Goal: Task Accomplishment & Management: Complete application form

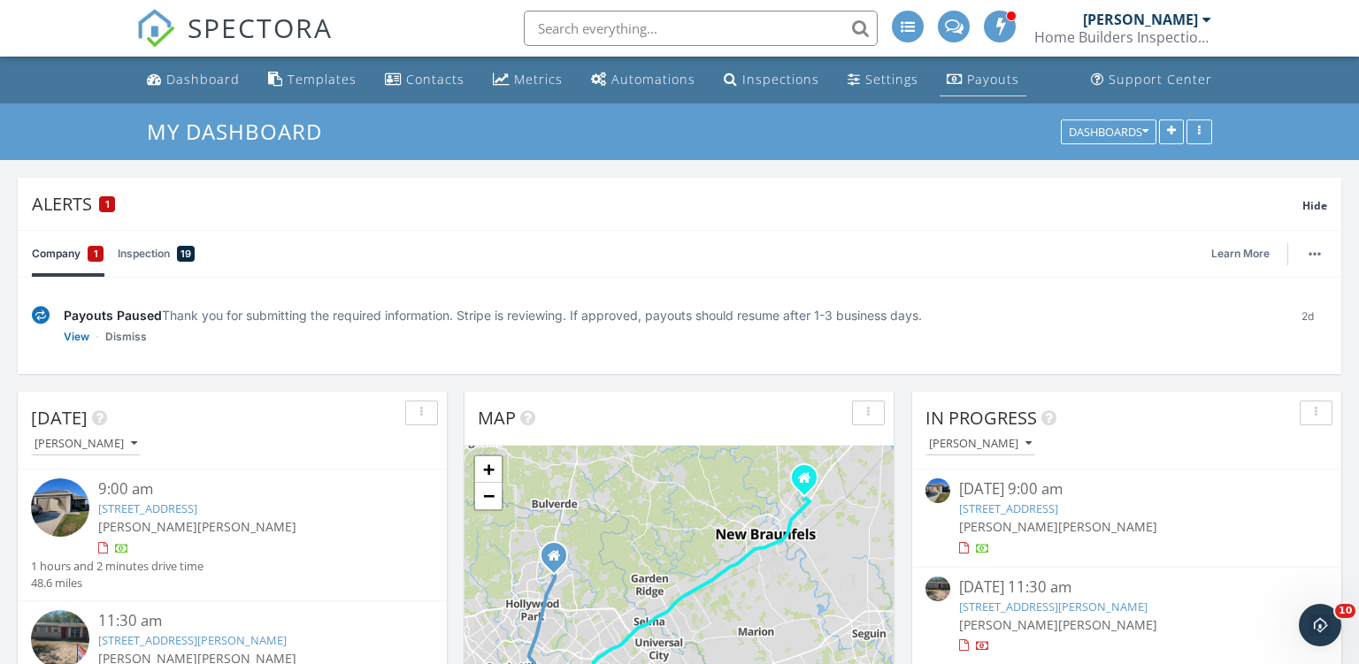
click at [970, 83] on div "Payouts" at bounding box center [993, 79] width 52 height 17
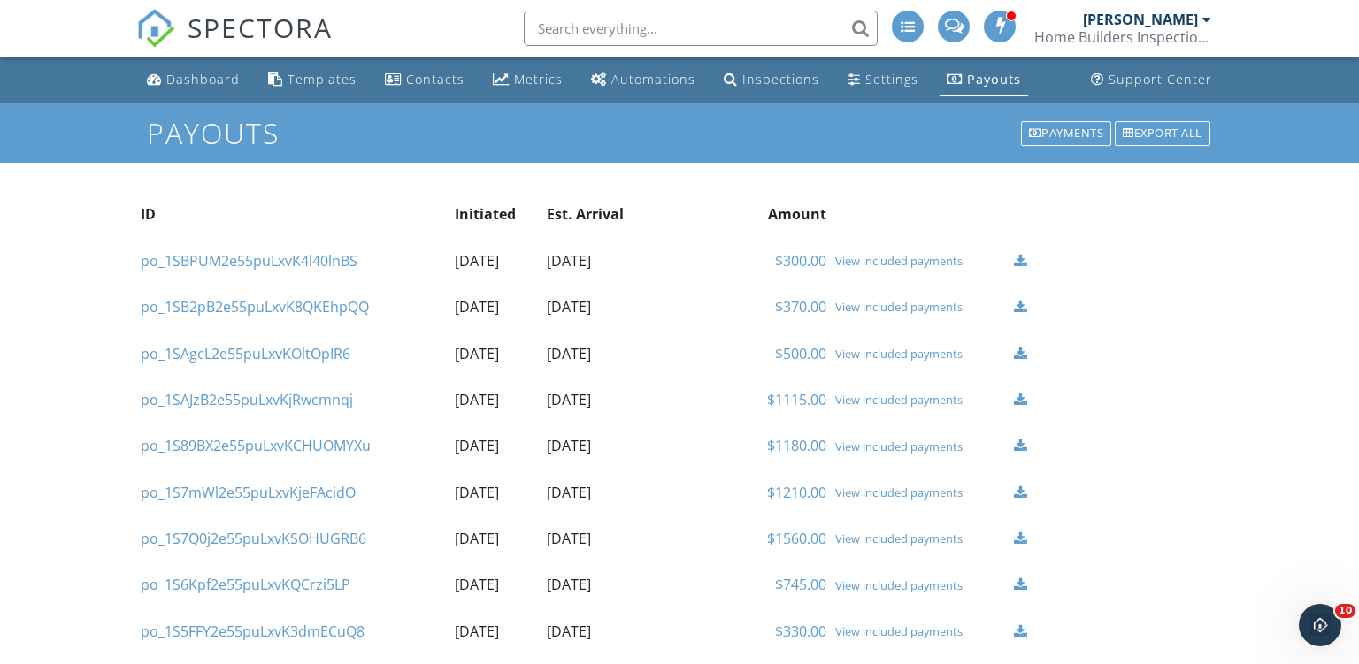
click at [1081, 132] on div "Payments" at bounding box center [1066, 133] width 91 height 25
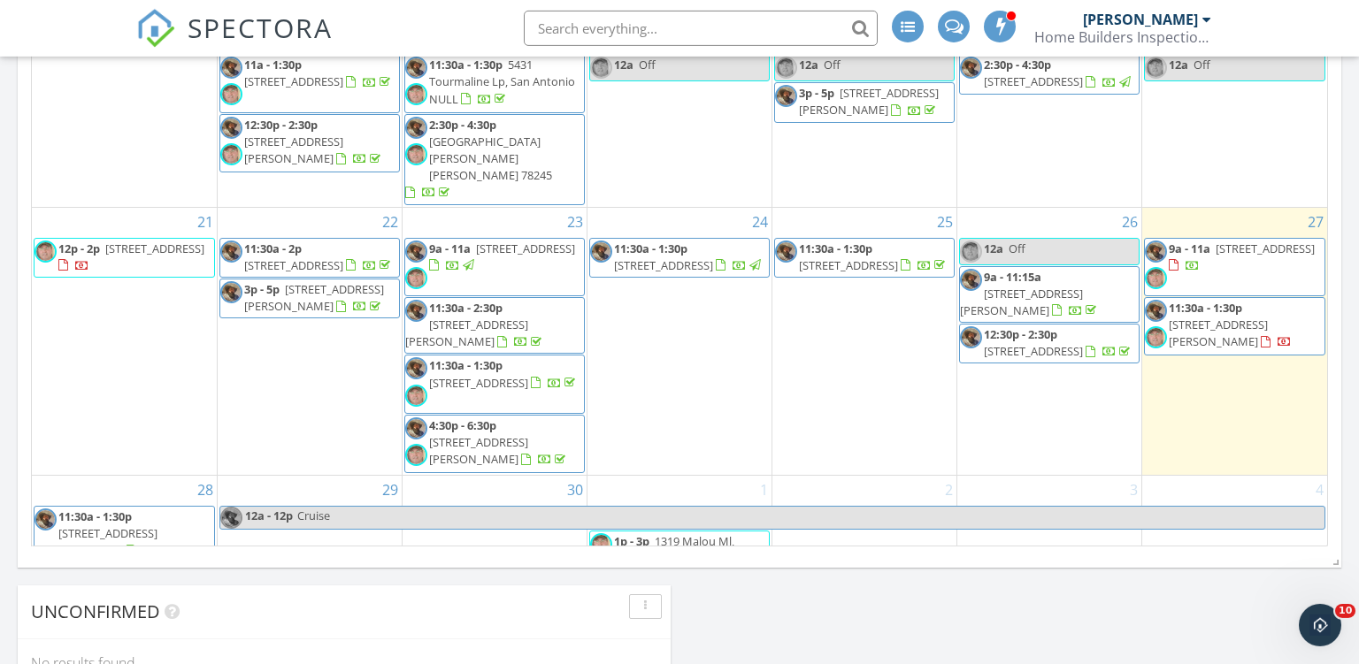
scroll to position [1307, 0]
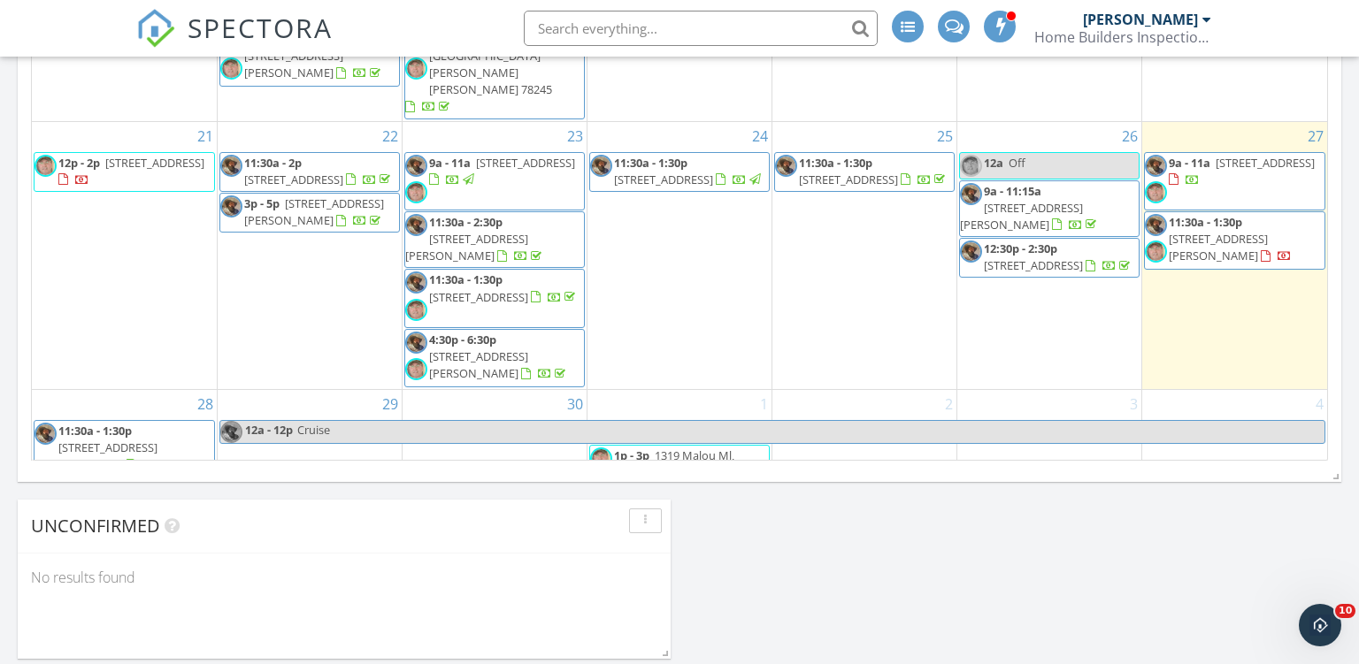
click at [364, 412] on td "29 12a - 12p Cruise" at bounding box center [309, 464] width 185 height 148
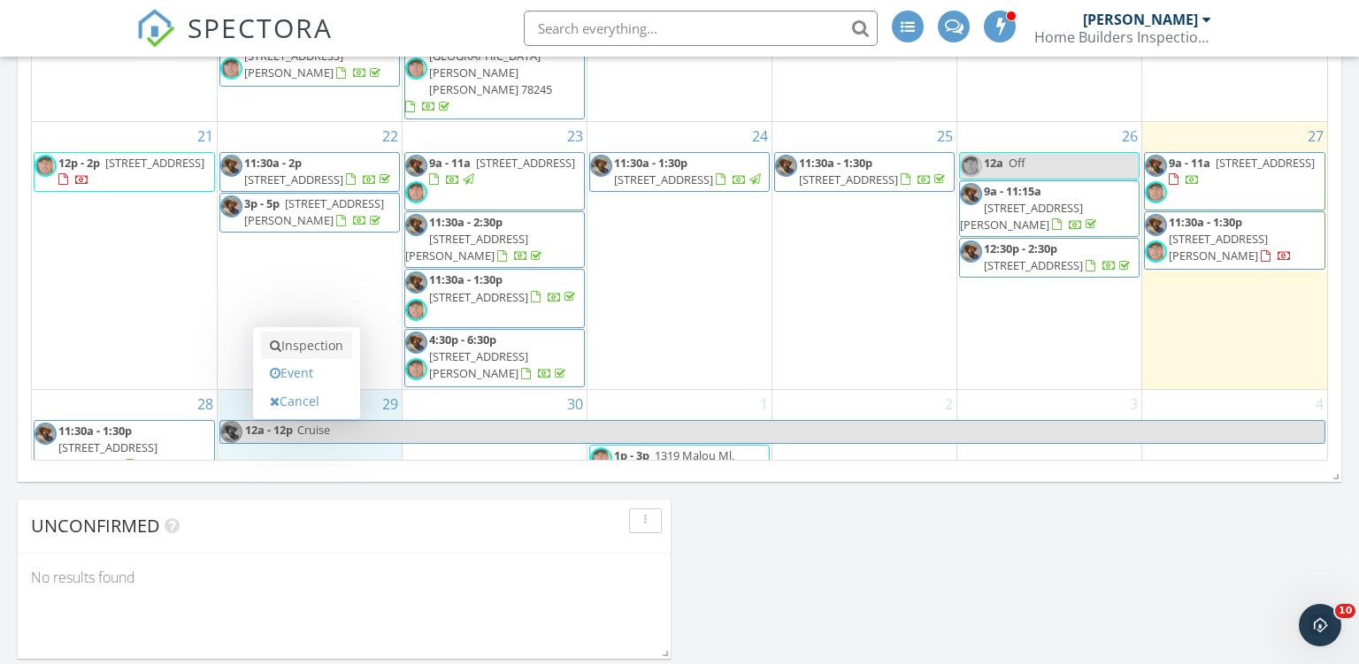
click at [340, 349] on link "Inspection" at bounding box center [306, 346] width 91 height 28
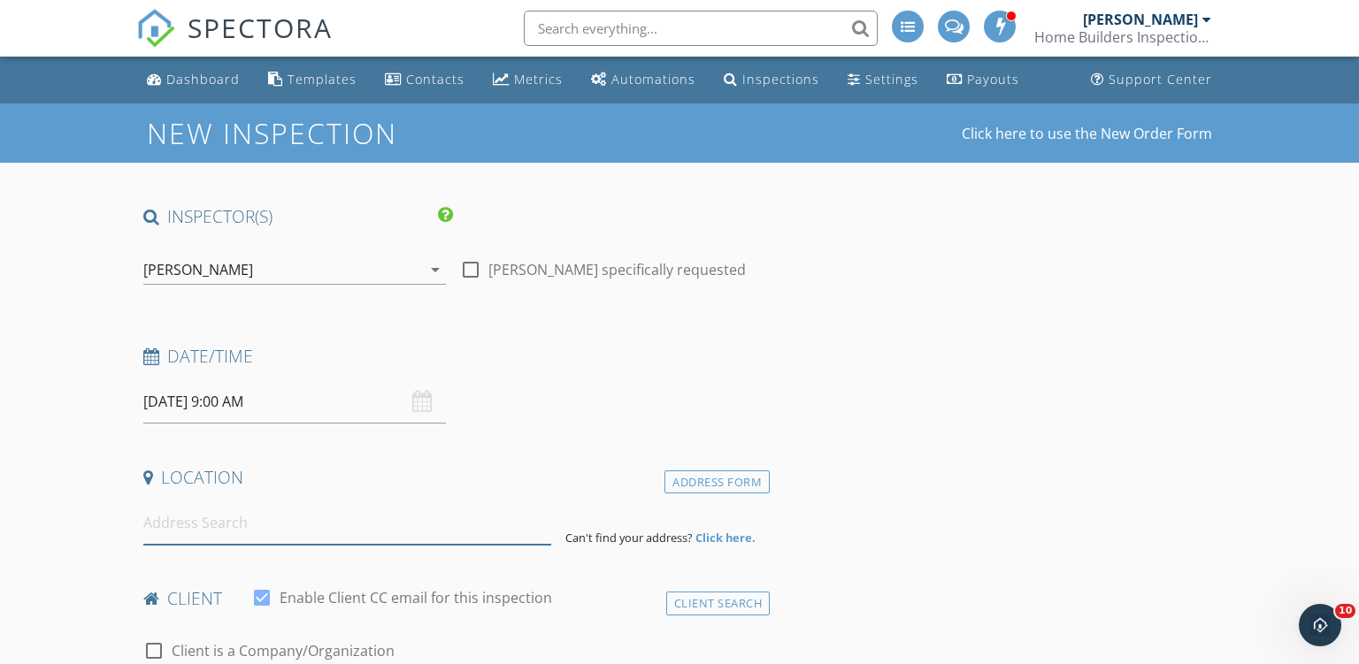
click at [261, 533] on input at bounding box center [347, 523] width 409 height 43
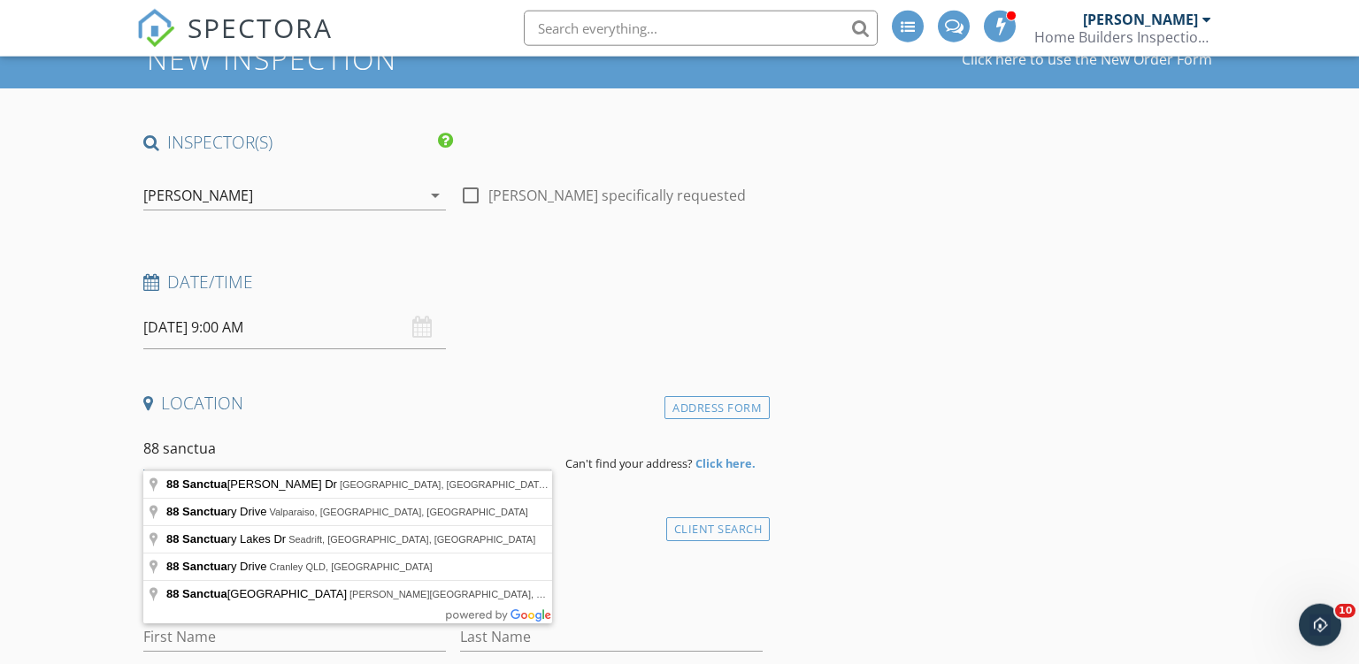
scroll to position [93, 0]
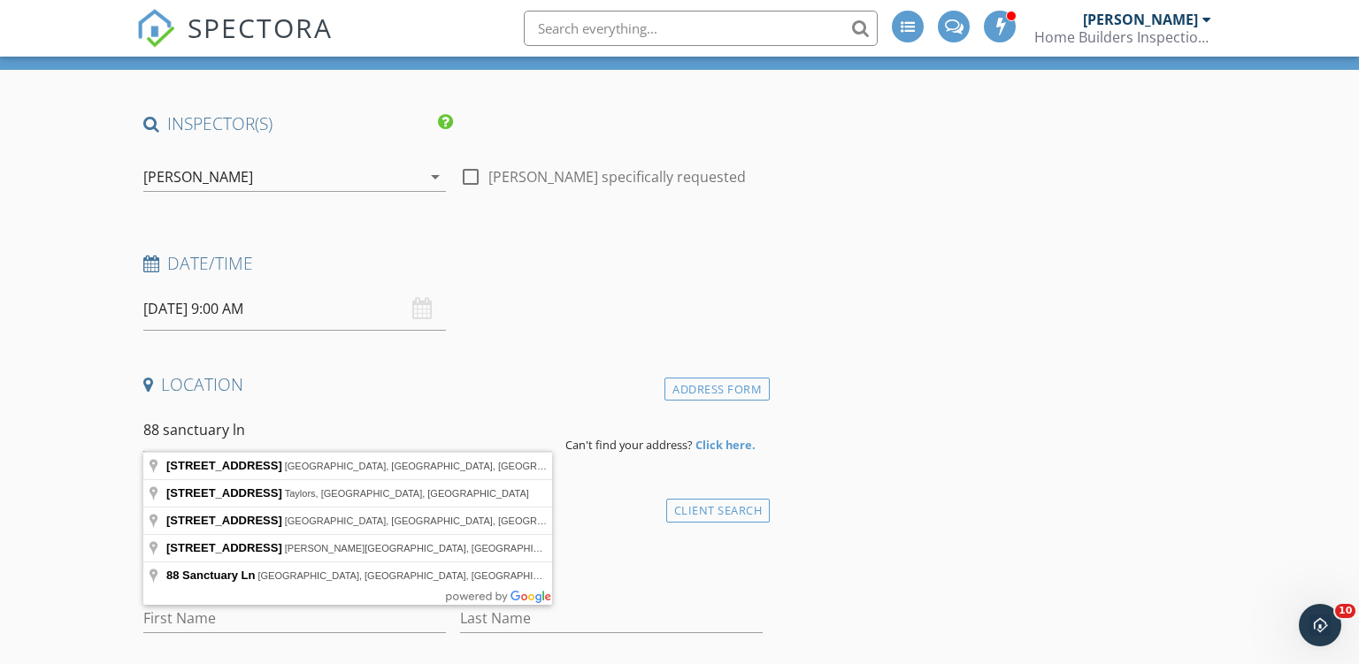
click at [207, 426] on input "88 sanctuary ln" at bounding box center [347, 430] width 409 height 43
type input "88 sanctuary ln"
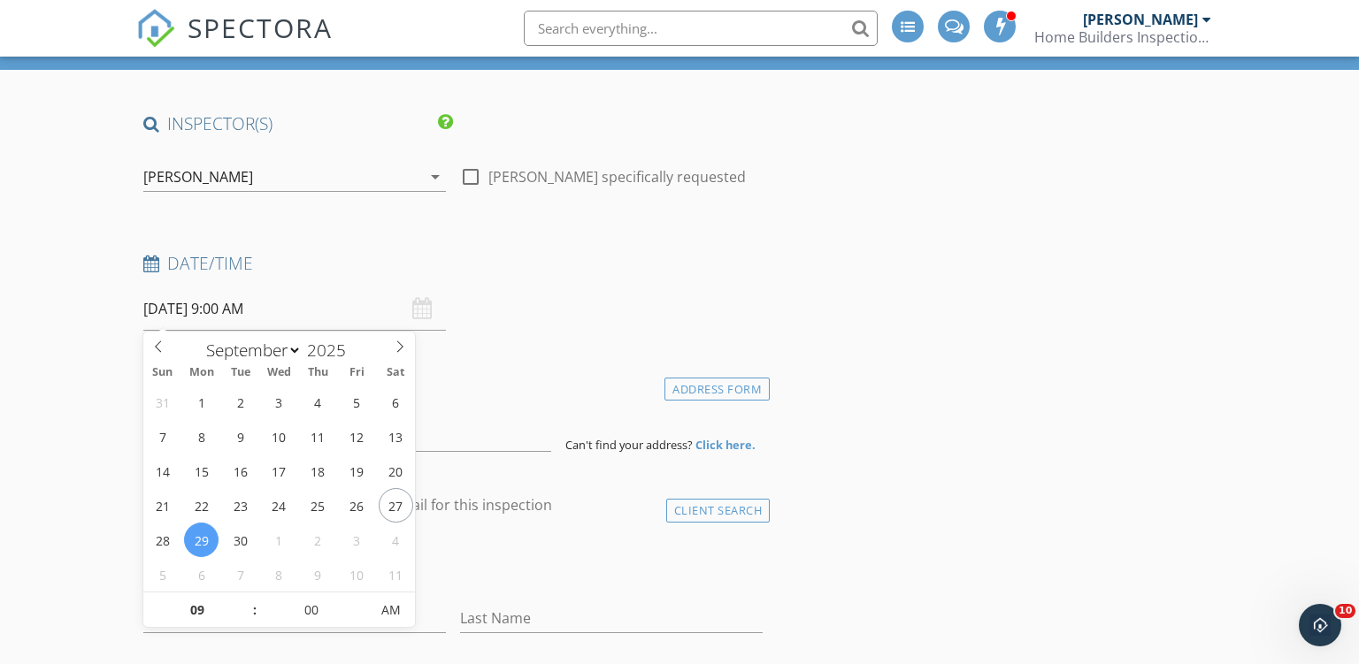
click at [308, 313] on input "09/29/2025 9:00 AM" at bounding box center [294, 308] width 303 height 43
type input "09/28/2025 9:00 AM"
type input "10"
type input "09/28/2025 10:00 AM"
click at [245, 600] on span at bounding box center [246, 602] width 12 height 18
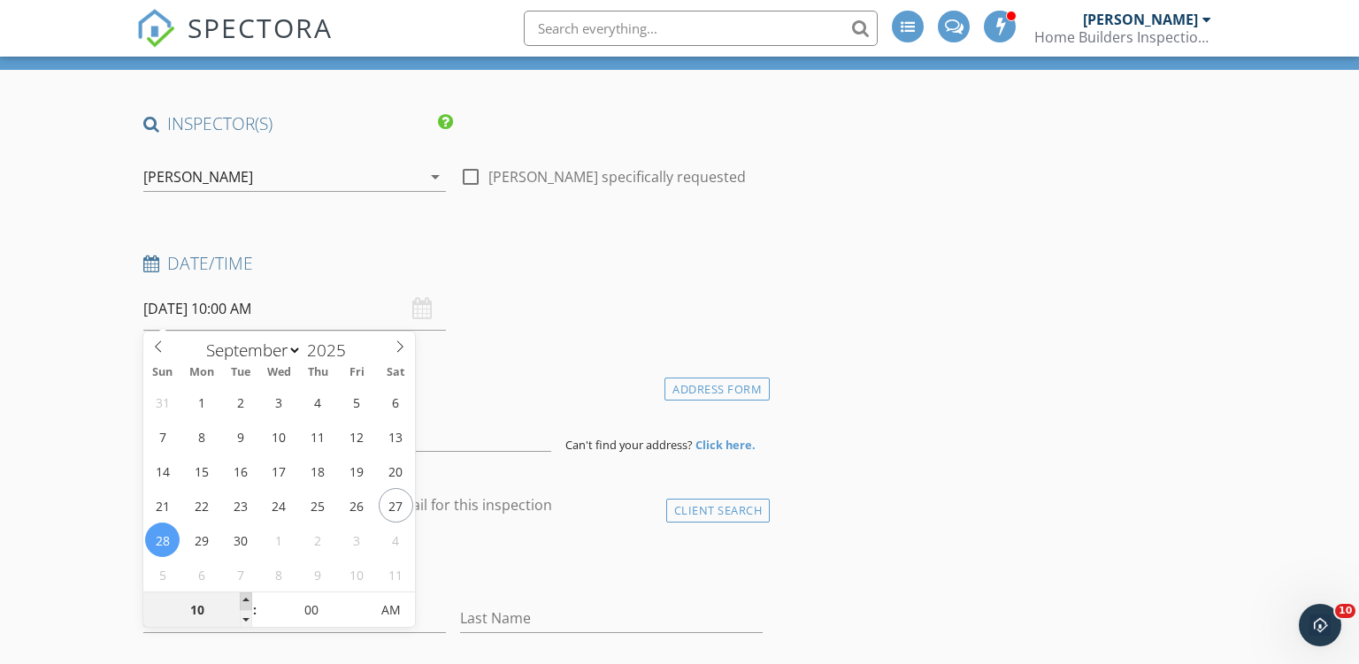
type input "11"
type input "09/28/2025 11:00 AM"
click at [245, 600] on span at bounding box center [246, 602] width 12 height 18
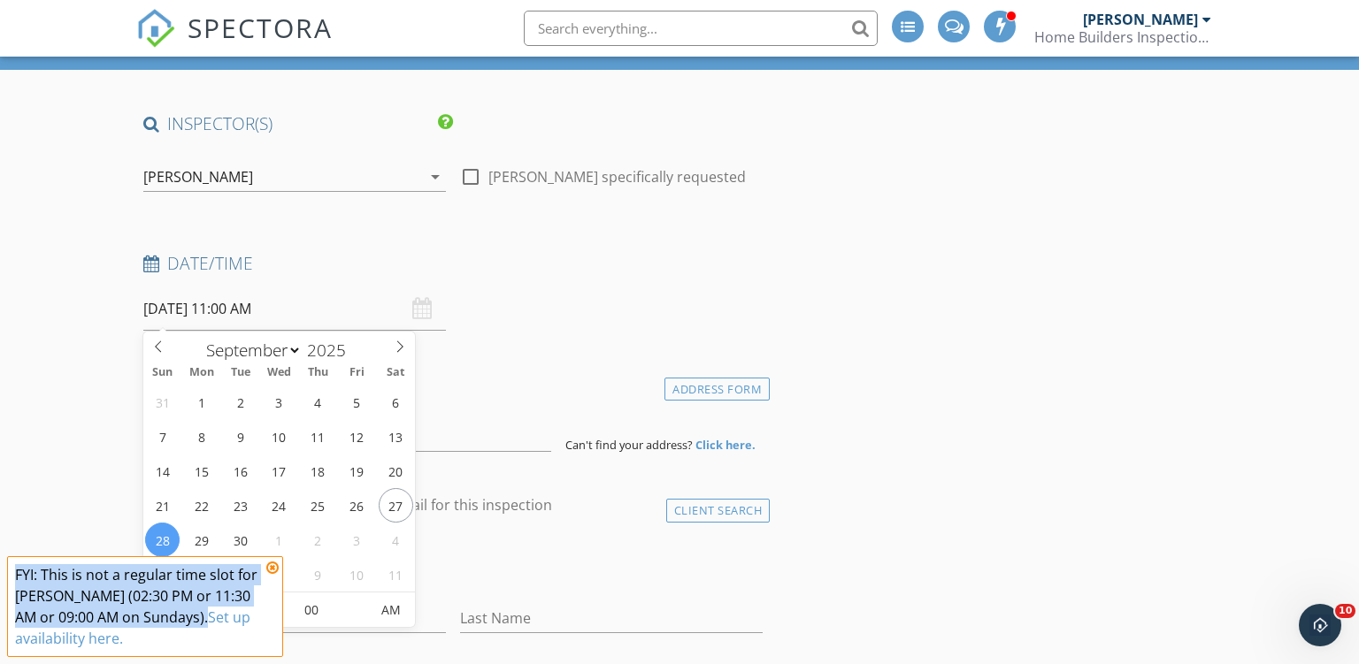
click at [245, 600] on span "FYI: This is not a regular time slot for Ron Noble (02:30 PM or 11:30 AM or 09:…" at bounding box center [145, 606] width 276 height 101
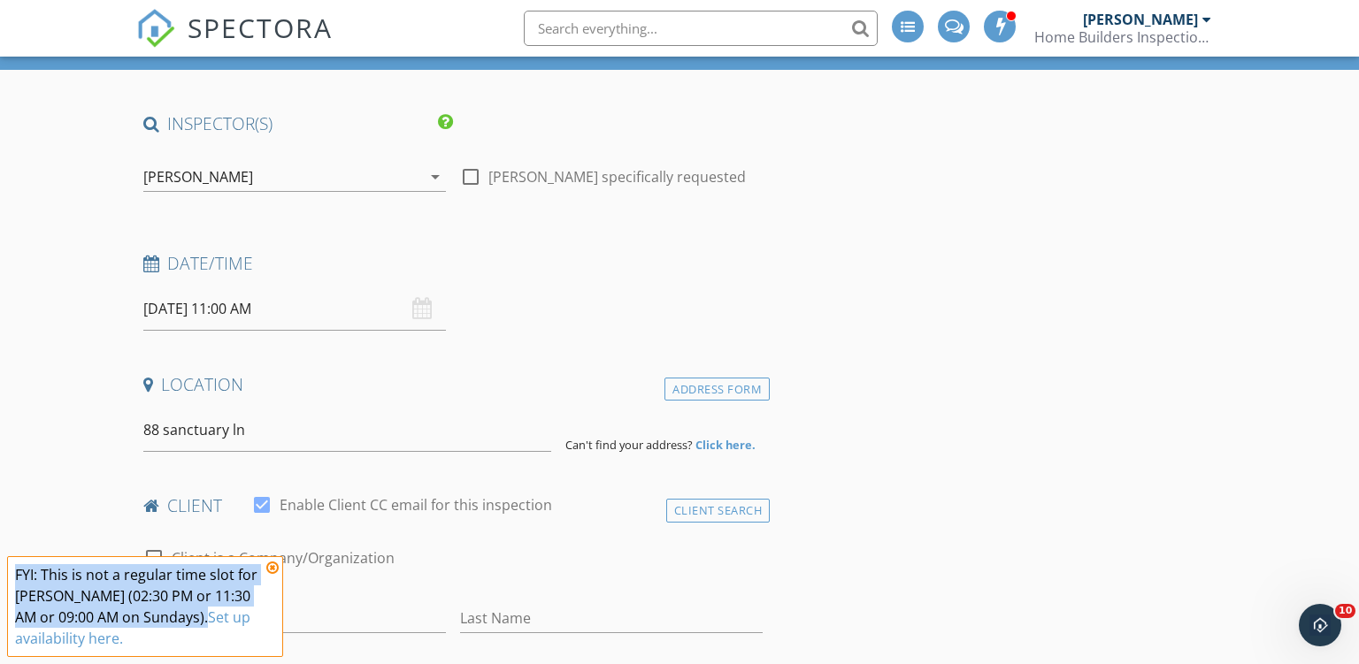
click at [272, 564] on icon at bounding box center [272, 568] width 12 height 14
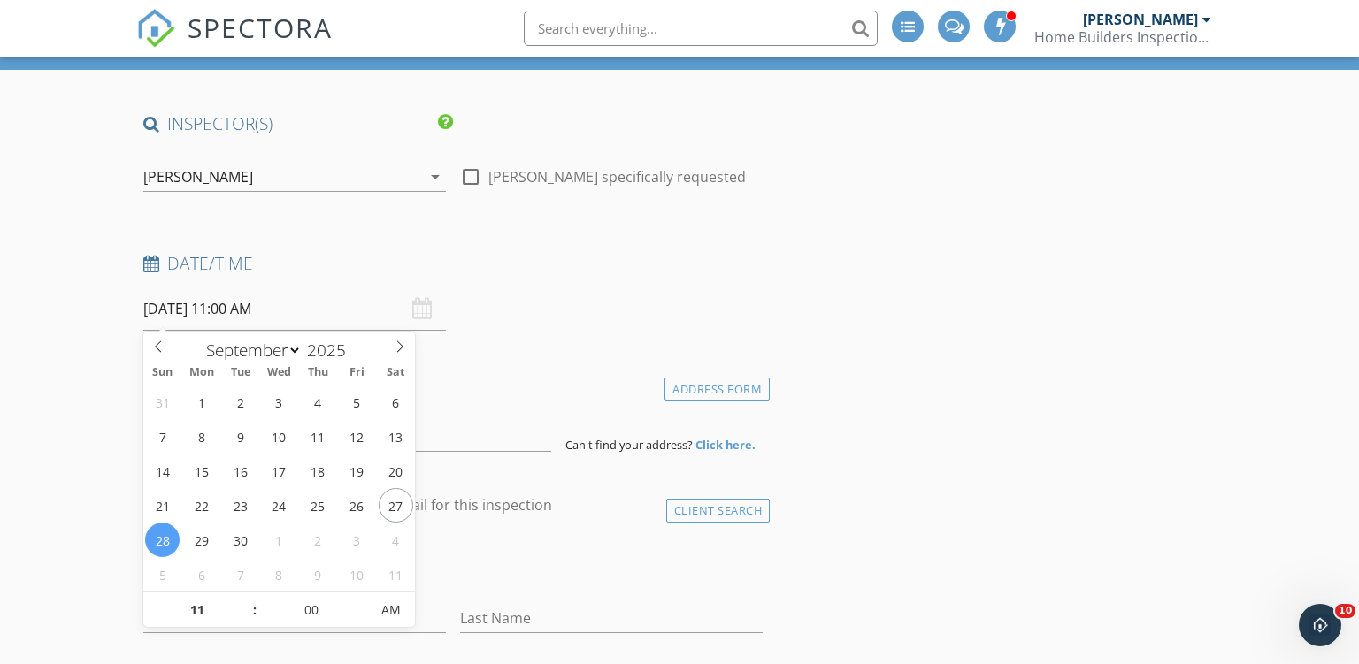
click at [310, 304] on input "09/28/2025 11:00 AM" at bounding box center [294, 308] width 303 height 43
type input "12"
type input "09/28/2025 12:00 PM"
click at [243, 600] on span at bounding box center [246, 602] width 12 height 18
type input "01"
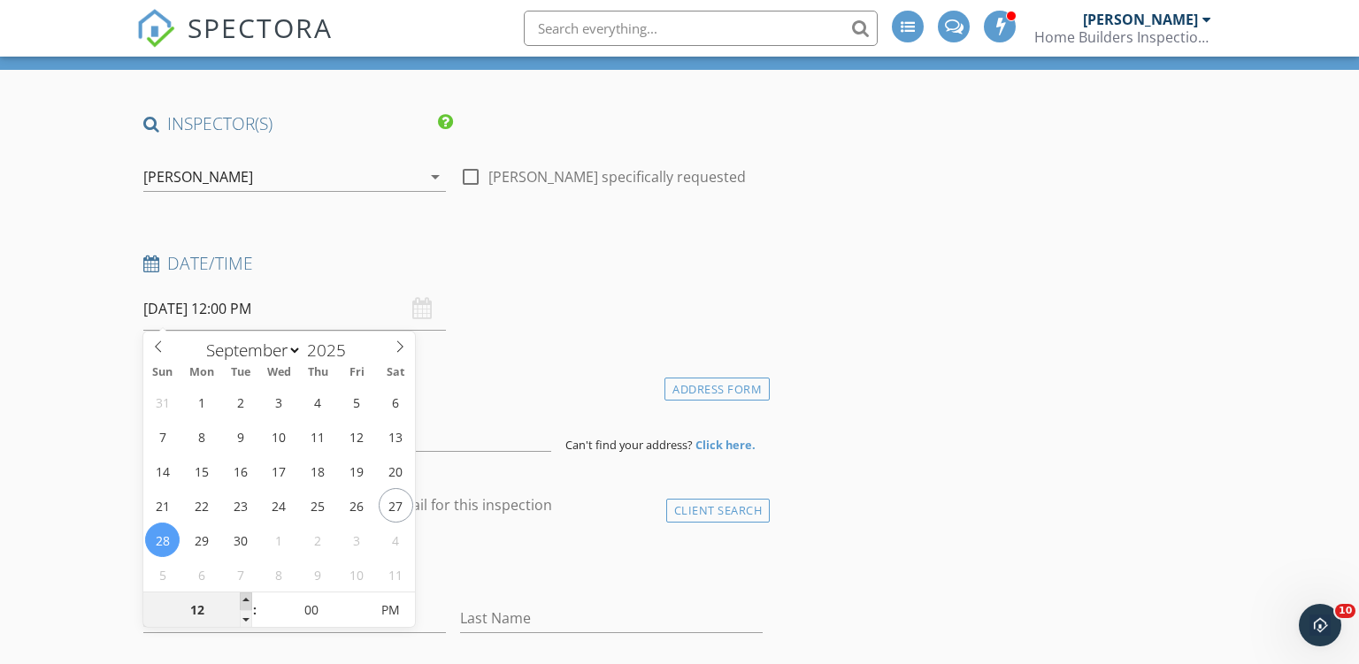
type input "09/28/2025 1:00 PM"
click at [243, 600] on span at bounding box center [246, 602] width 12 height 18
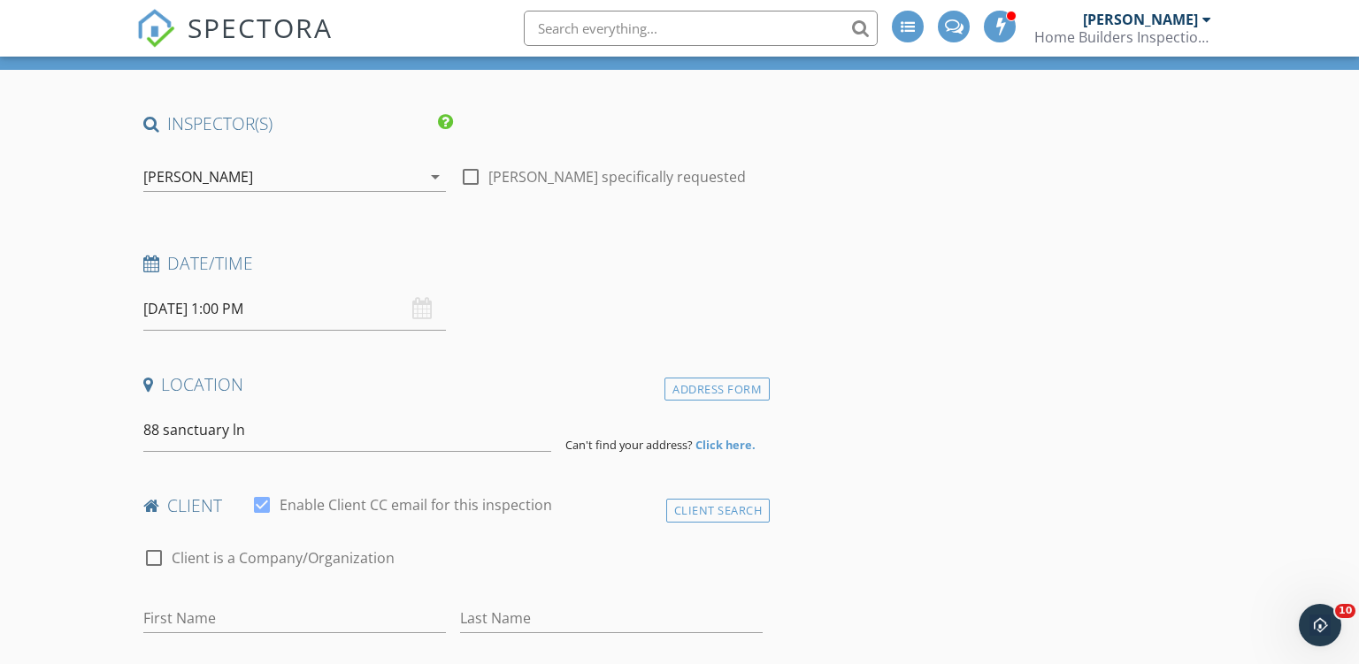
click at [302, 315] on input "09/28/2025 1:00 PM" at bounding box center [294, 308] width 303 height 43
click at [706, 441] on strong "Click here." at bounding box center [725, 445] width 60 height 16
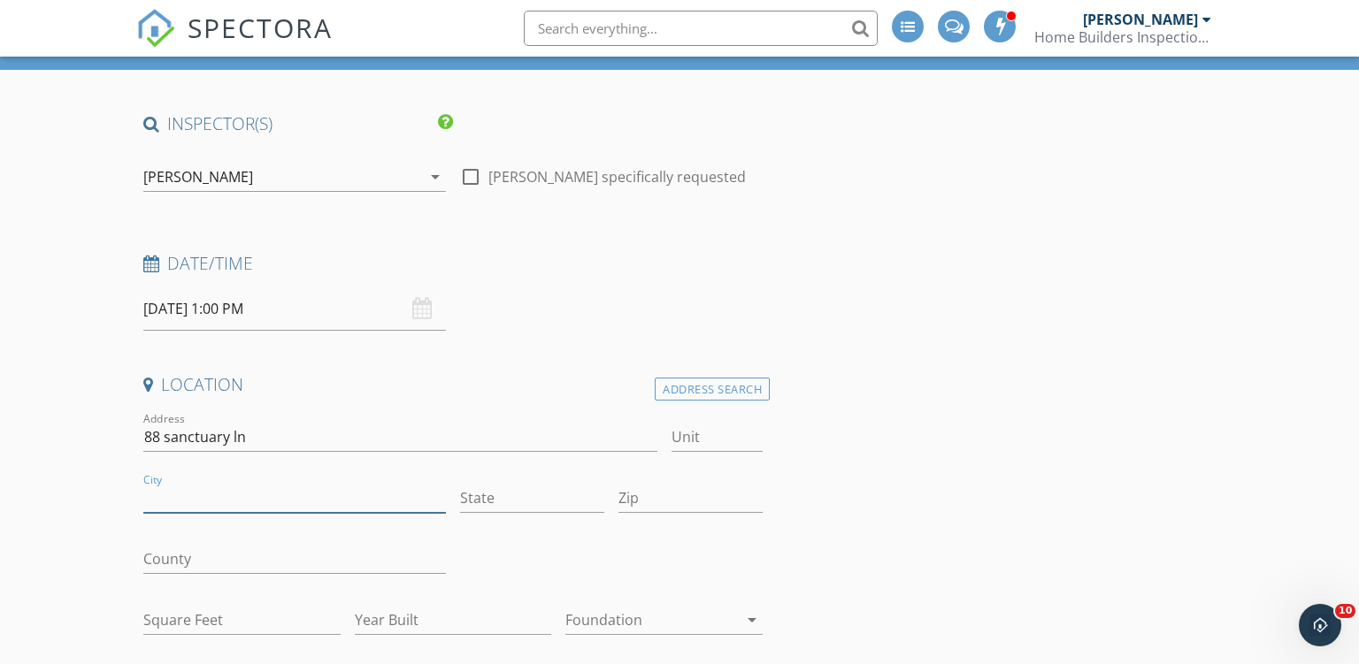
click at [203, 494] on input "City" at bounding box center [294, 498] width 303 height 29
click at [172, 441] on input "88 sanctuary ln" at bounding box center [400, 437] width 514 height 29
type input "88 Sanctuary ln"
click at [168, 485] on input "City" at bounding box center [294, 498] width 303 height 29
type input "Von Ormy"
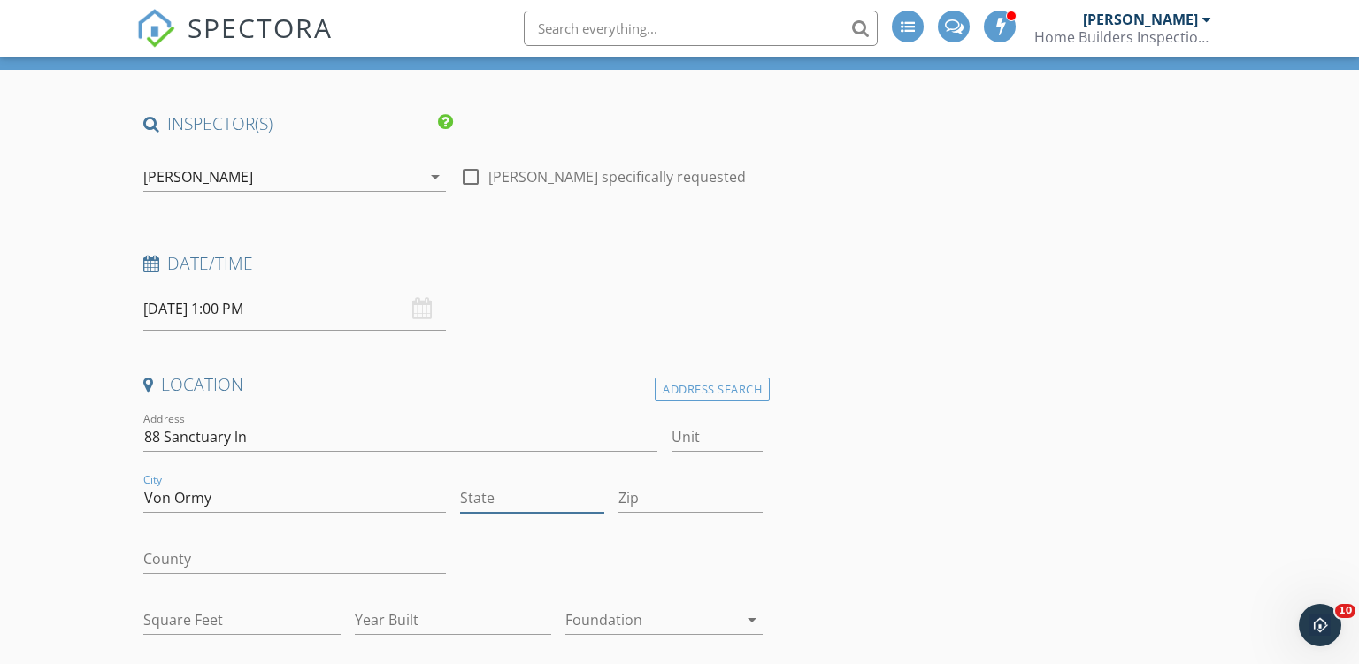
click at [483, 500] on input "State" at bounding box center [532, 498] width 144 height 29
type input "TX"
click at [623, 494] on input "Zip" at bounding box center [690, 498] width 144 height 29
paste input "78073"
type input "78073"
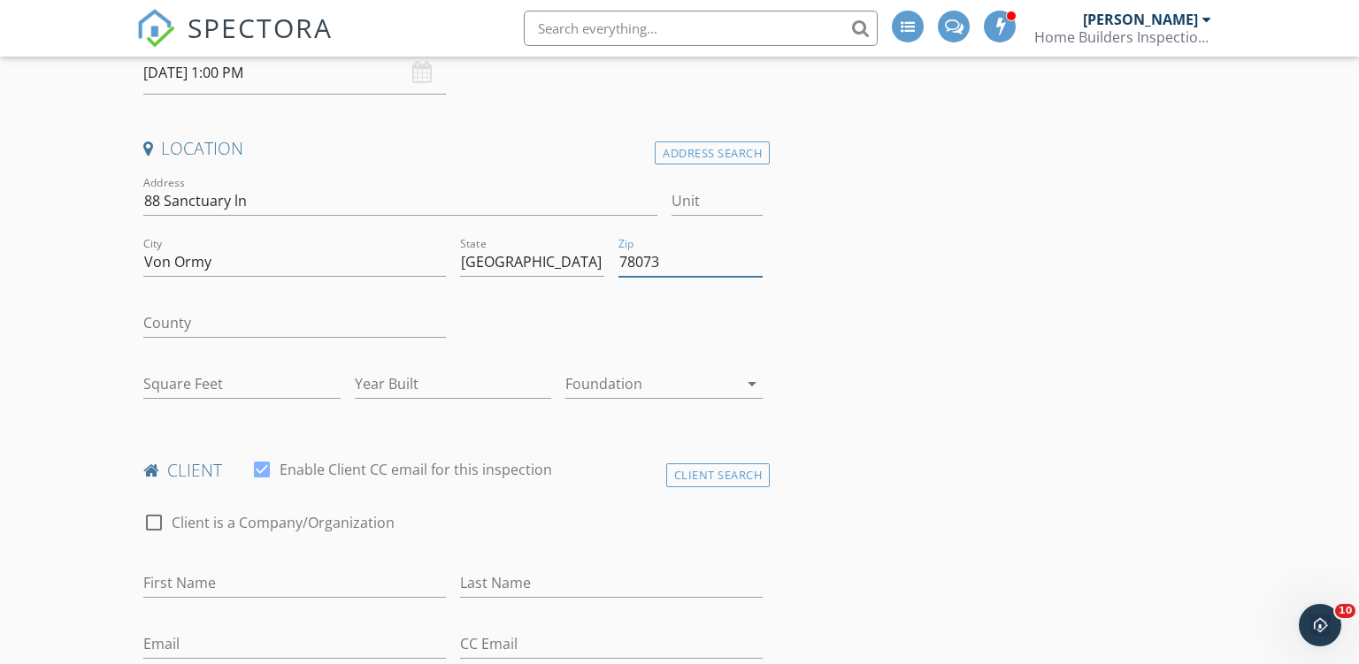
scroll to position [373, 0]
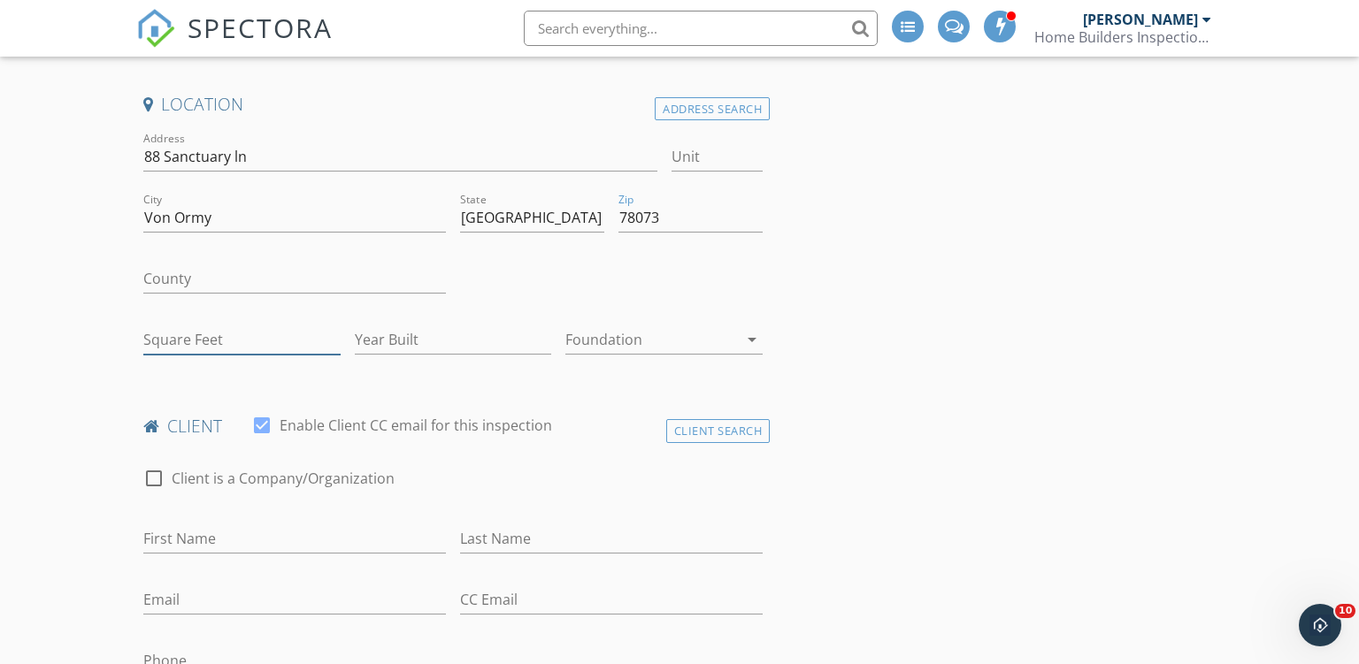
click at [188, 341] on input "Square Feet" at bounding box center [241, 340] width 197 height 29
type input "1264"
click at [435, 342] on input "Year Built" at bounding box center [453, 340] width 197 height 29
type input "2025"
click at [617, 332] on div at bounding box center [651, 340] width 172 height 28
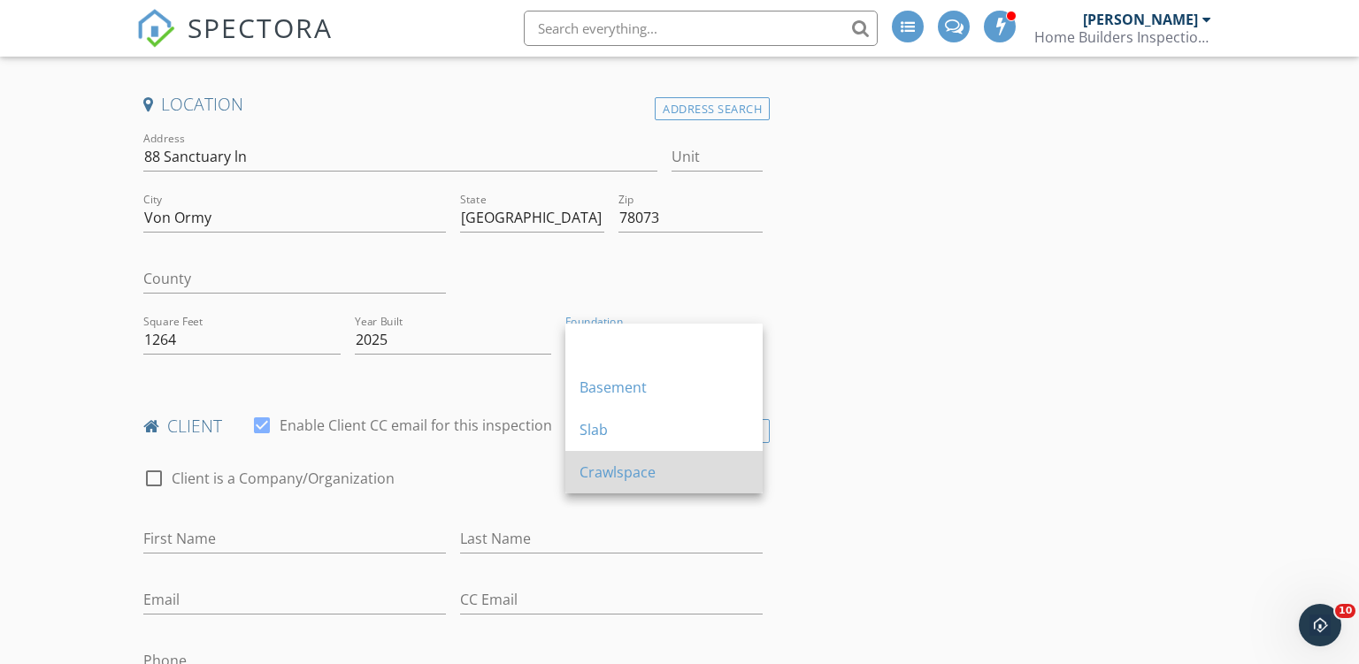
click at [621, 470] on div "Crawlspace" at bounding box center [663, 472] width 169 height 21
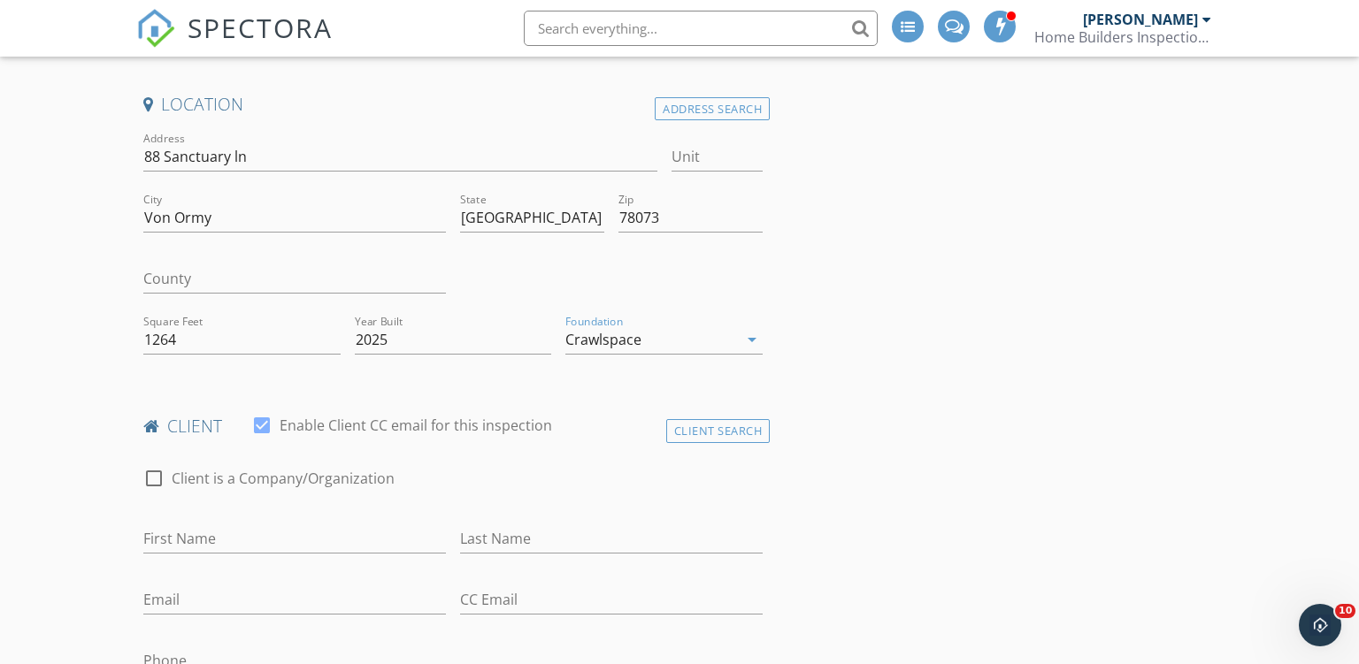
click at [175, 532] on input "First Name" at bounding box center [294, 539] width 303 height 29
type input "Reyes"
click at [508, 539] on input "Last Name" at bounding box center [611, 539] width 303 height 29
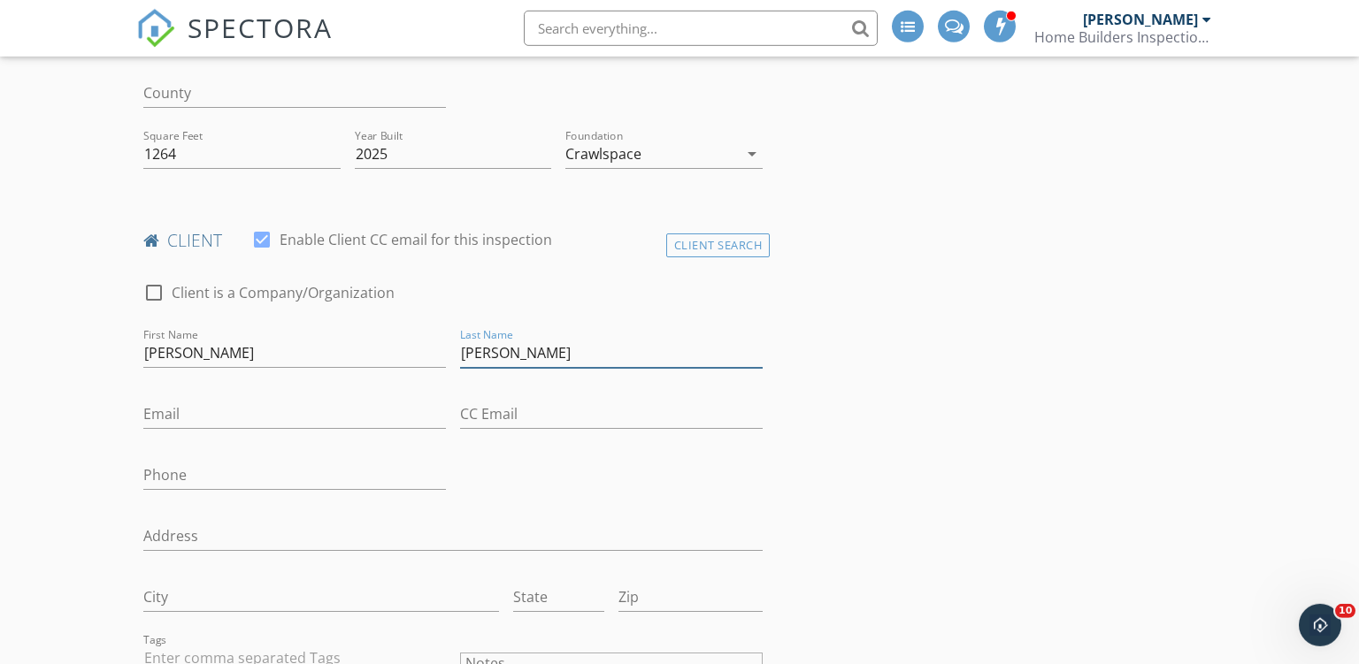
scroll to position [560, 0]
type input "Perez"
click at [180, 413] on input "Email" at bounding box center [294, 413] width 303 height 29
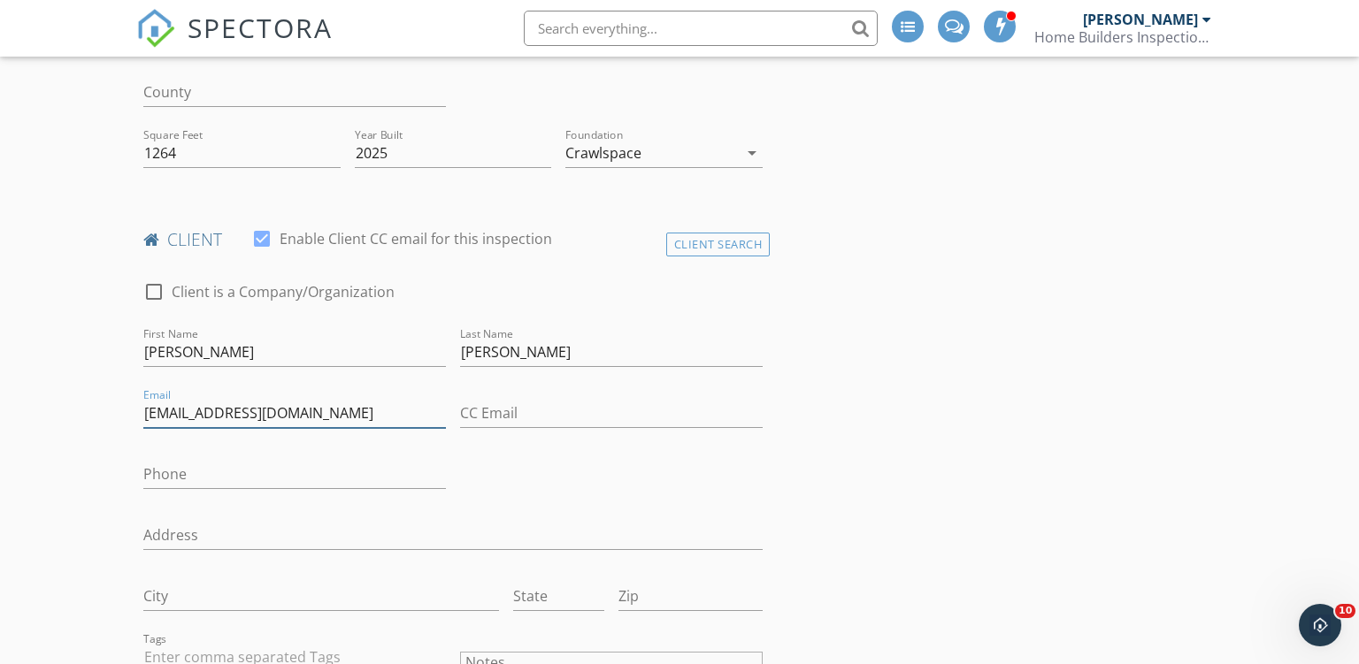
type input "reyesp187@gmail.com"
click at [205, 470] on input "Phone" at bounding box center [294, 474] width 303 height 29
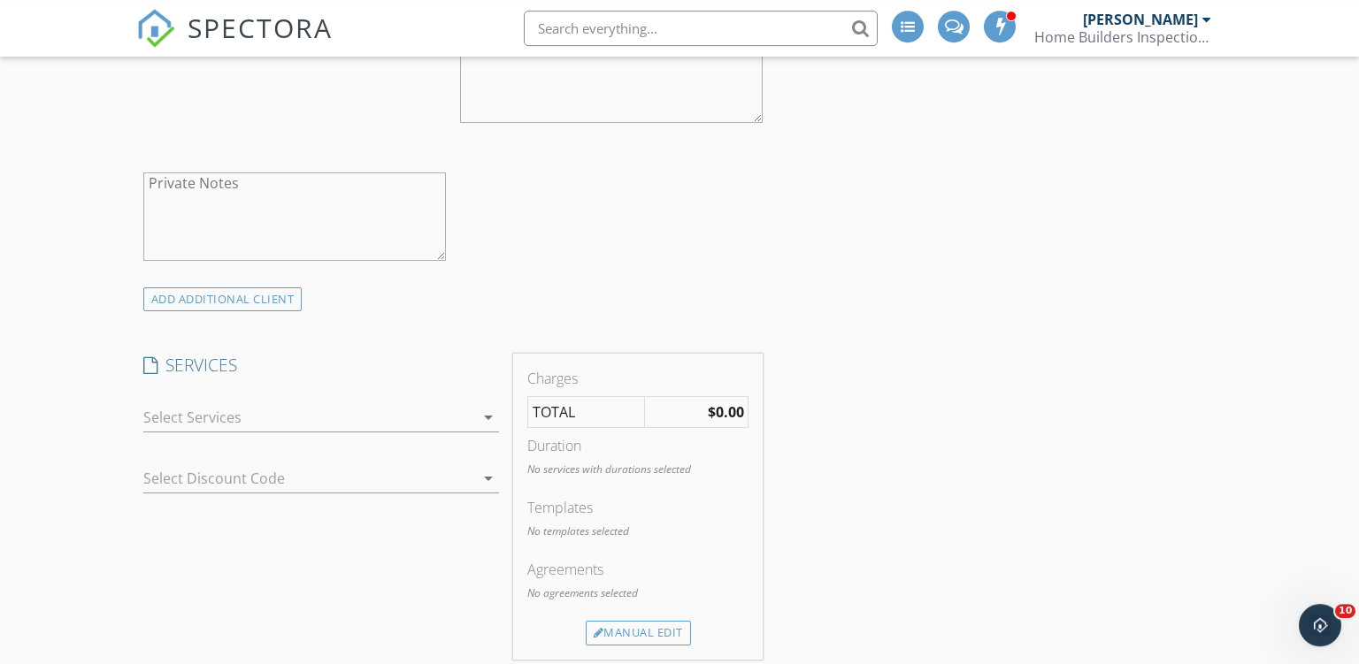
scroll to position [1214, 0]
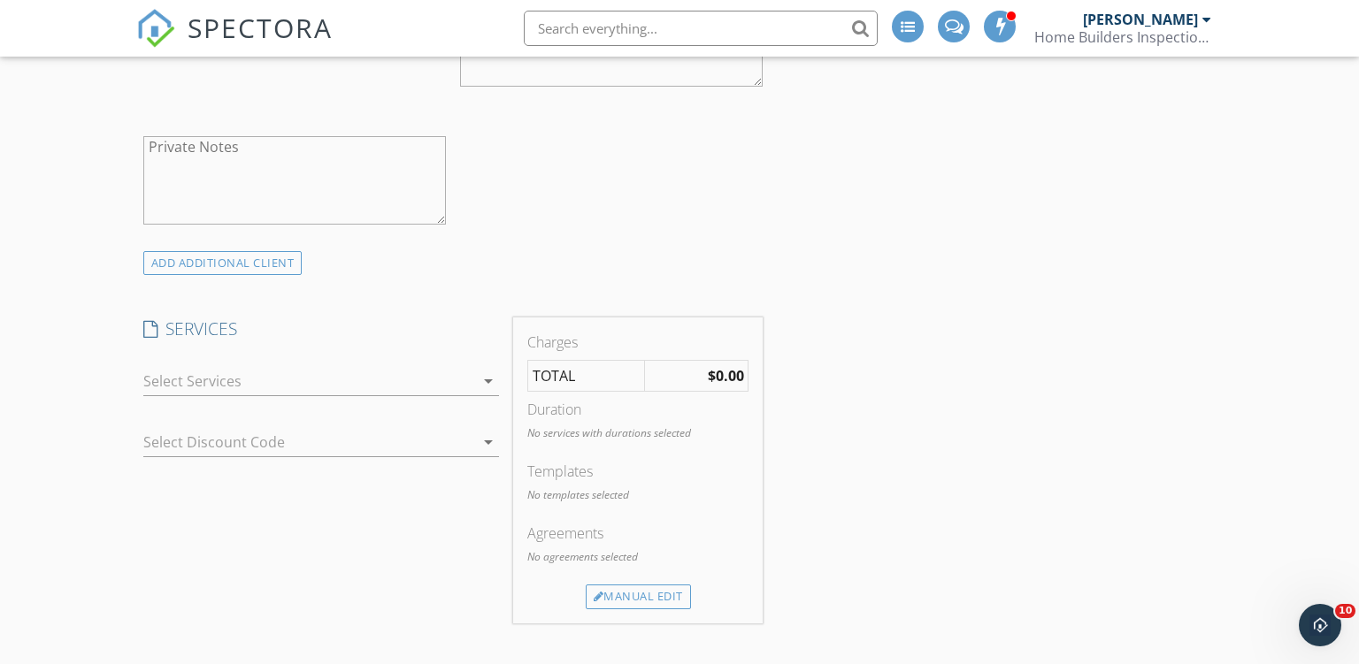
type input "210-557-2728"
click at [206, 373] on div at bounding box center [308, 381] width 331 height 28
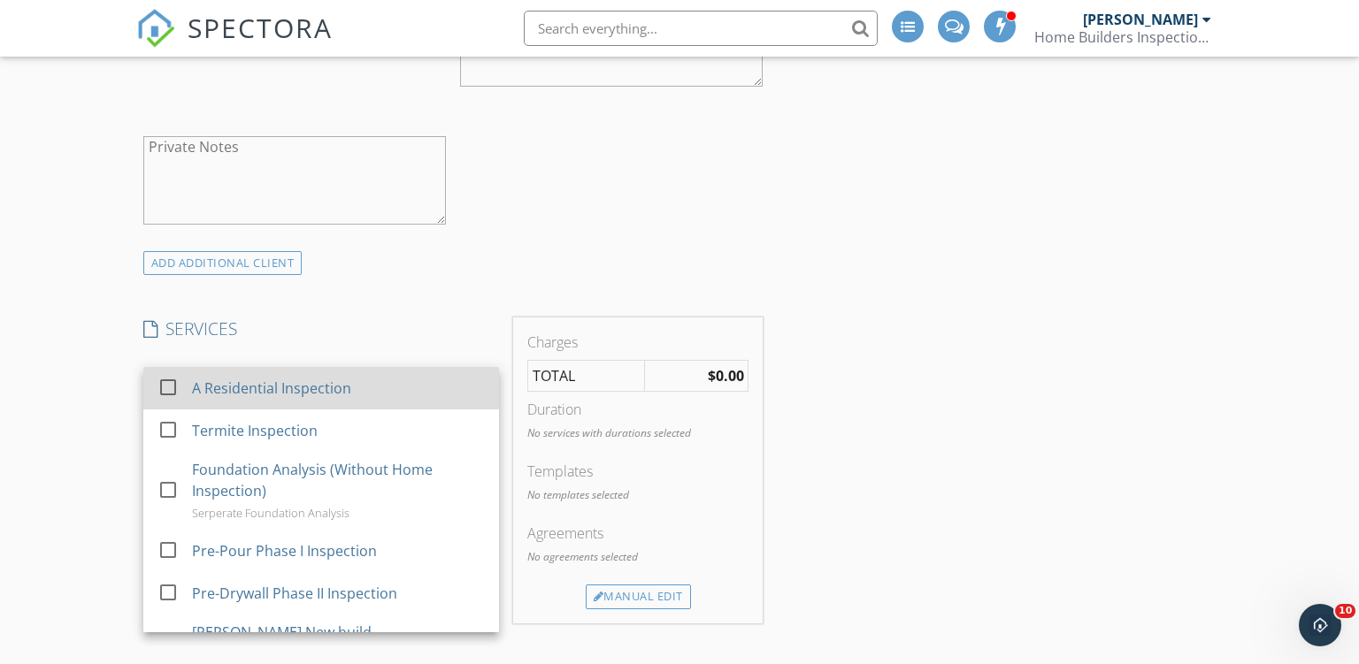
click at [169, 384] on div at bounding box center [168, 387] width 30 height 30
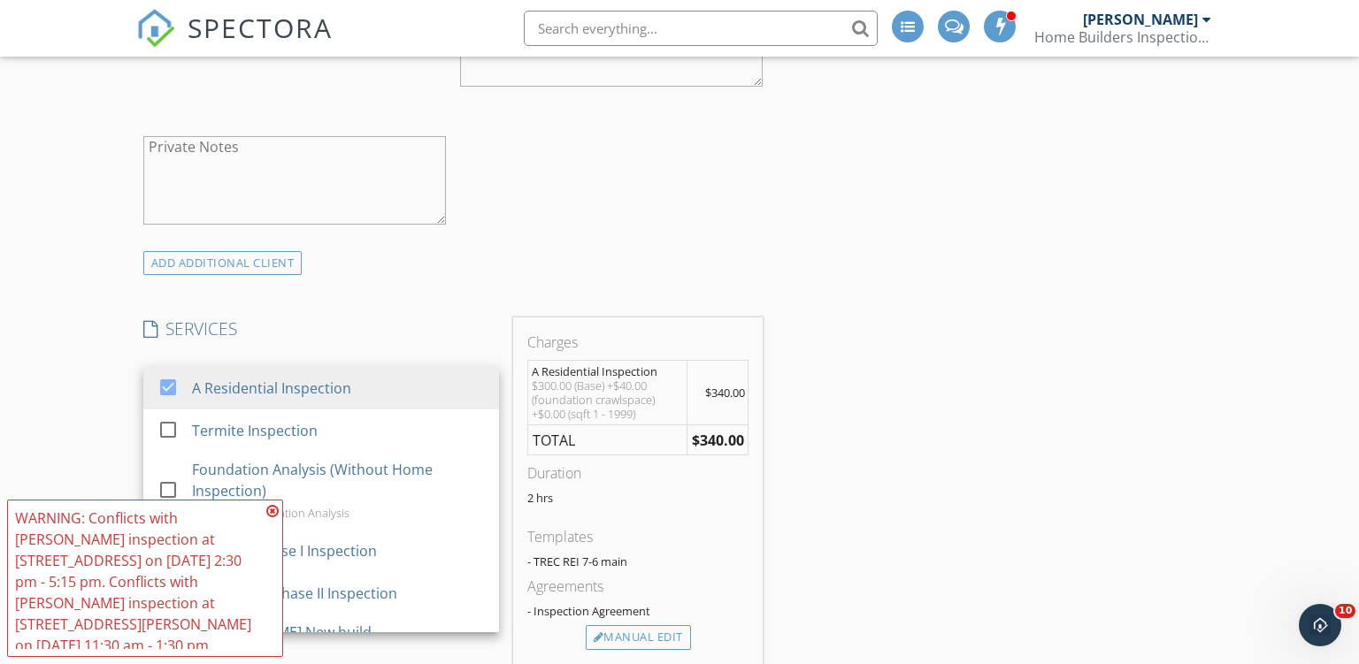
click at [273, 518] on icon at bounding box center [272, 511] width 12 height 14
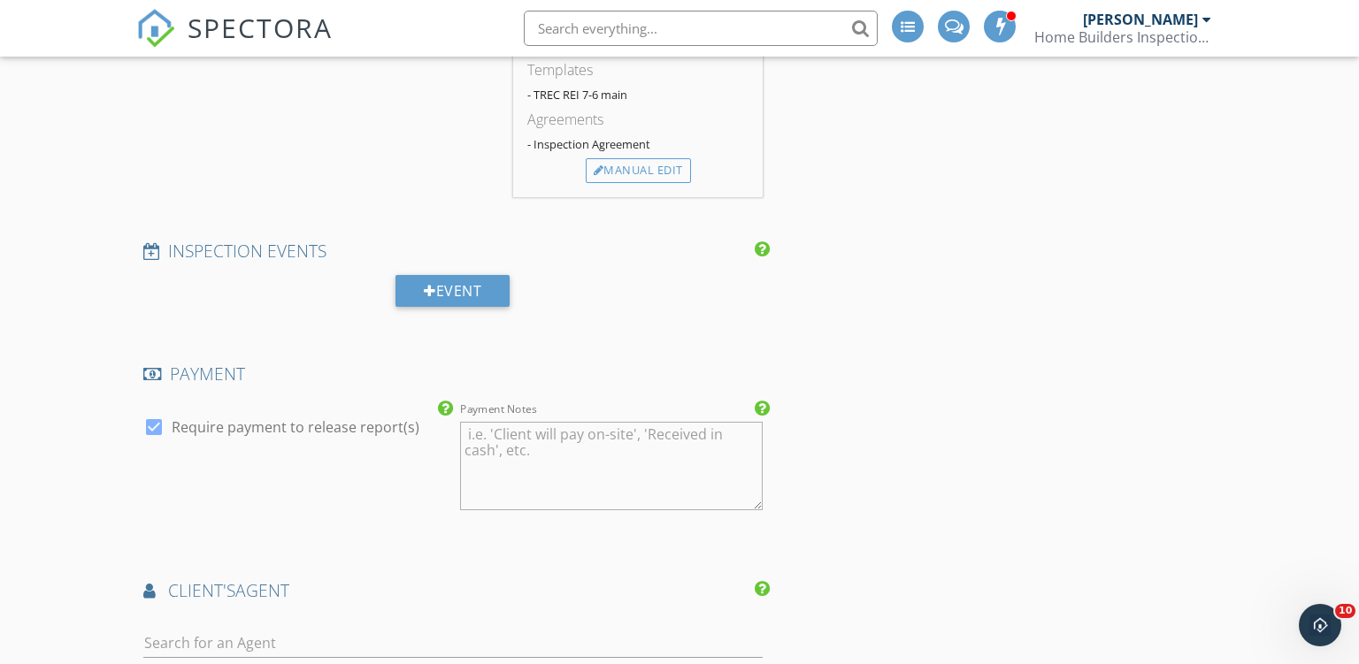
scroll to position [1961, 0]
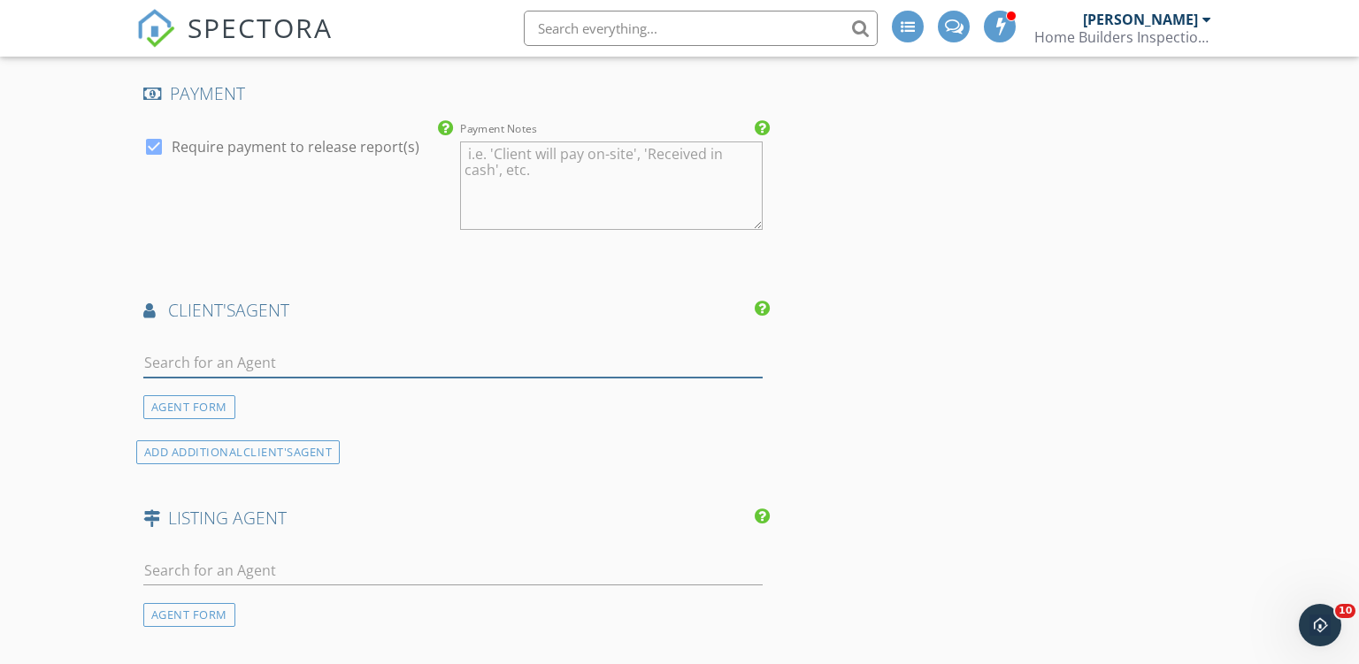
click at [188, 360] on input "text" at bounding box center [453, 363] width 620 height 29
type input "Chai"
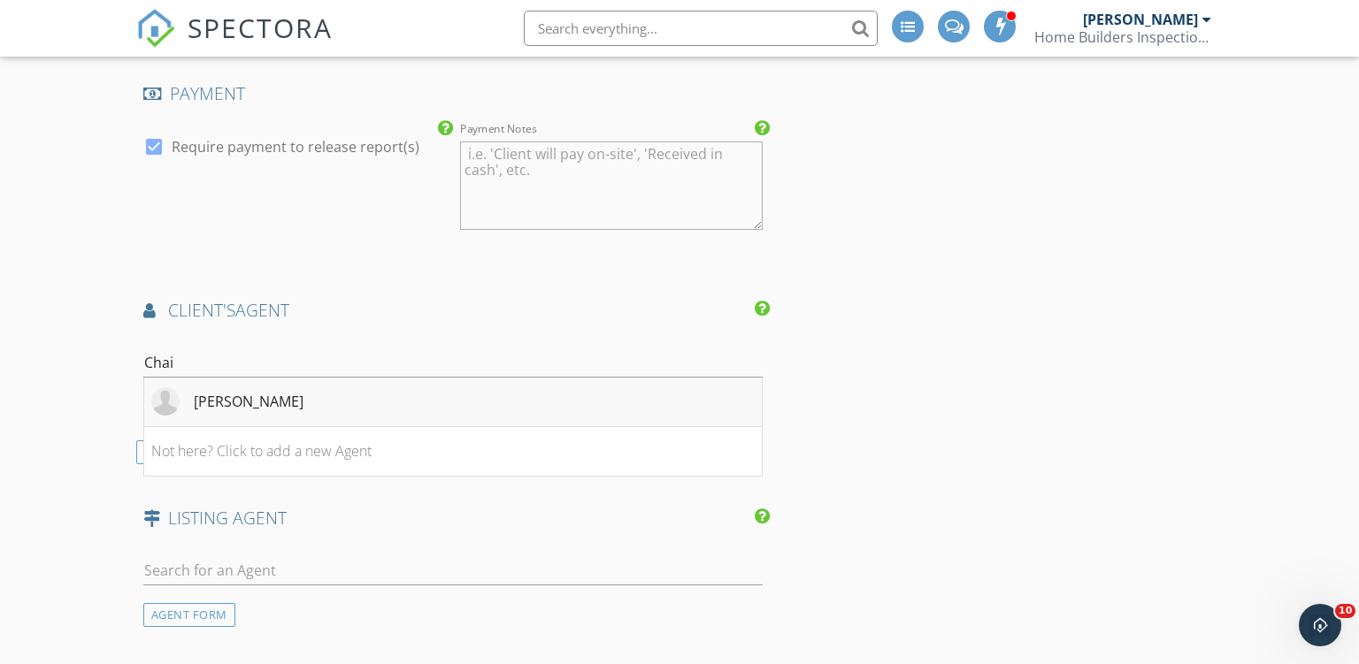
click at [231, 391] on div "Melissa Chaidez" at bounding box center [249, 401] width 110 height 21
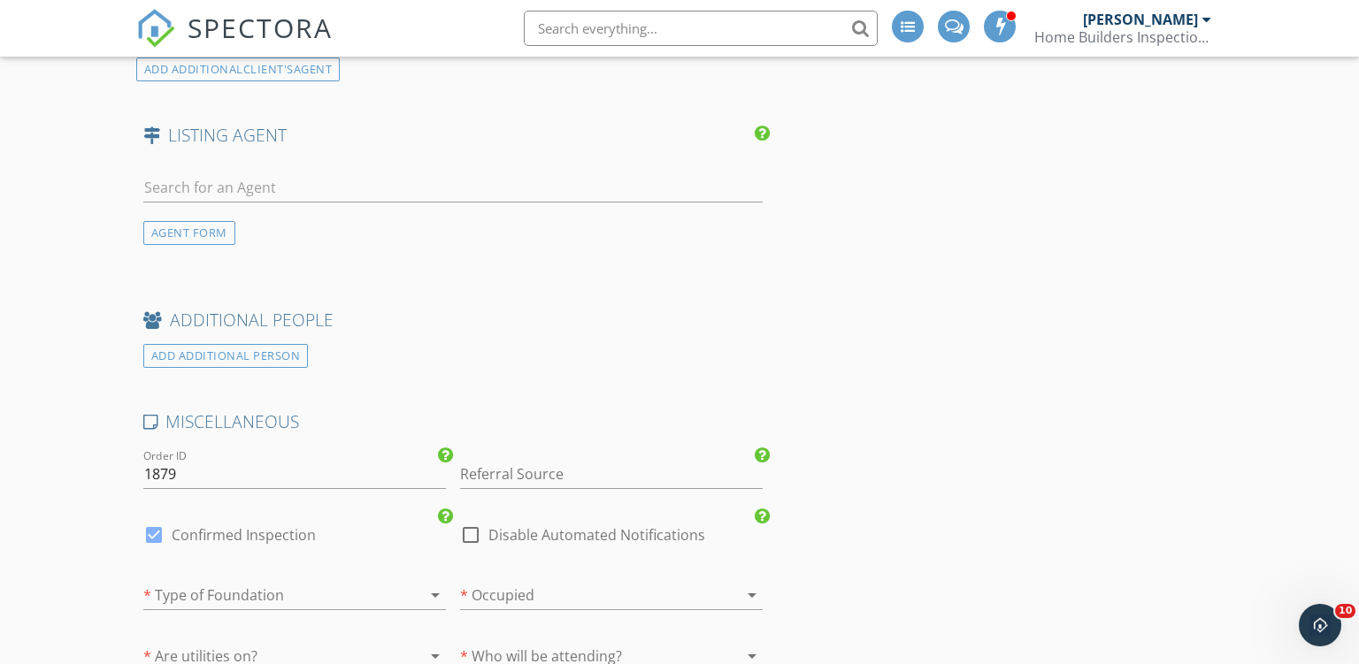
scroll to position [3082, 0]
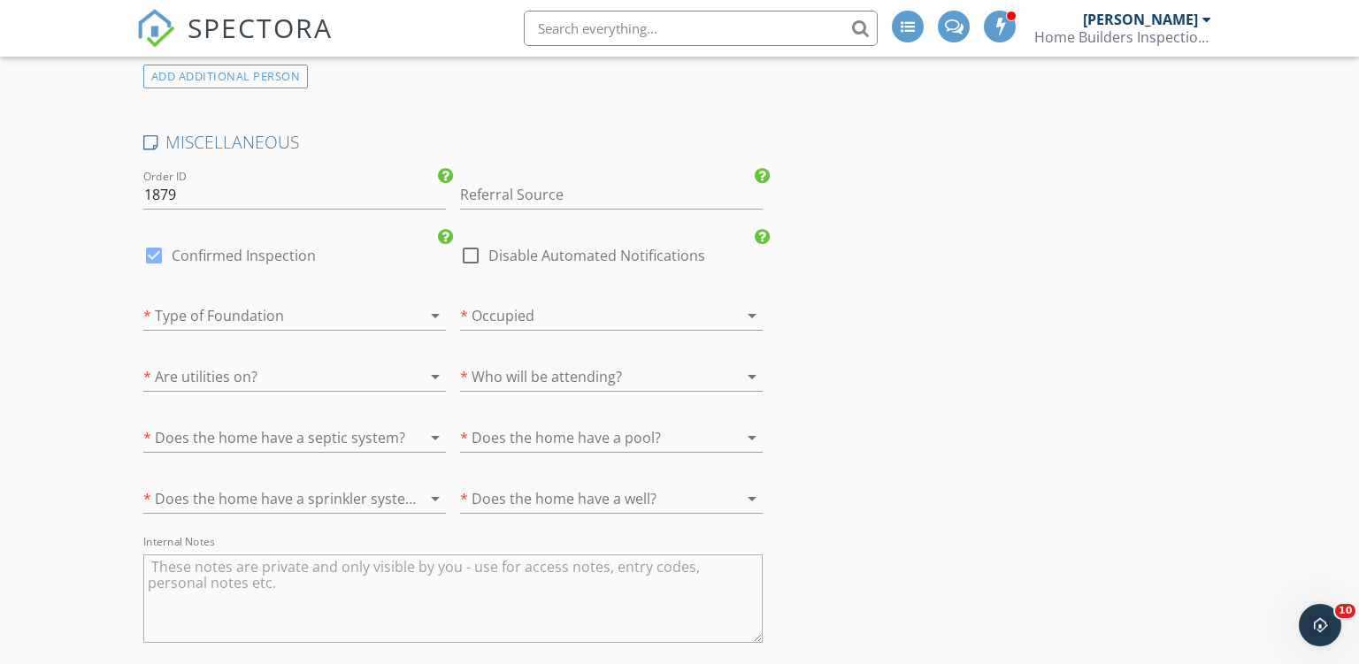
click at [214, 318] on div at bounding box center [269, 316] width 253 height 28
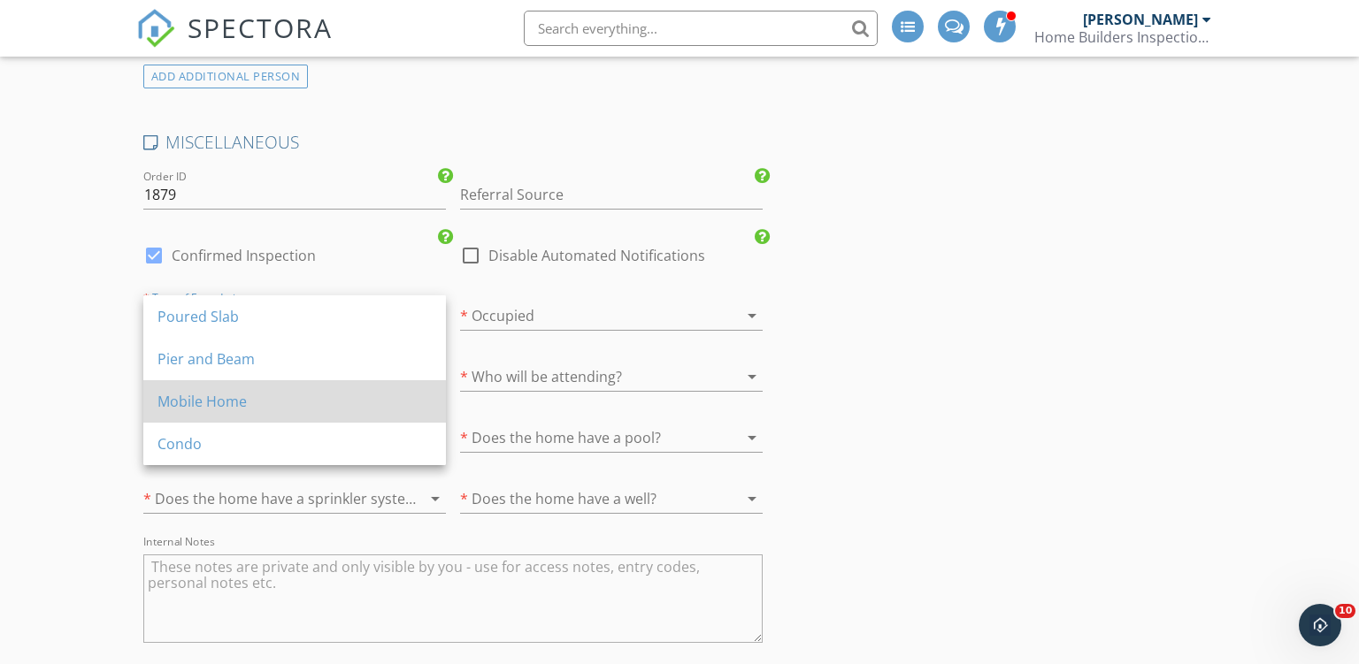
click at [232, 404] on div "Mobile Home" at bounding box center [294, 401] width 274 height 21
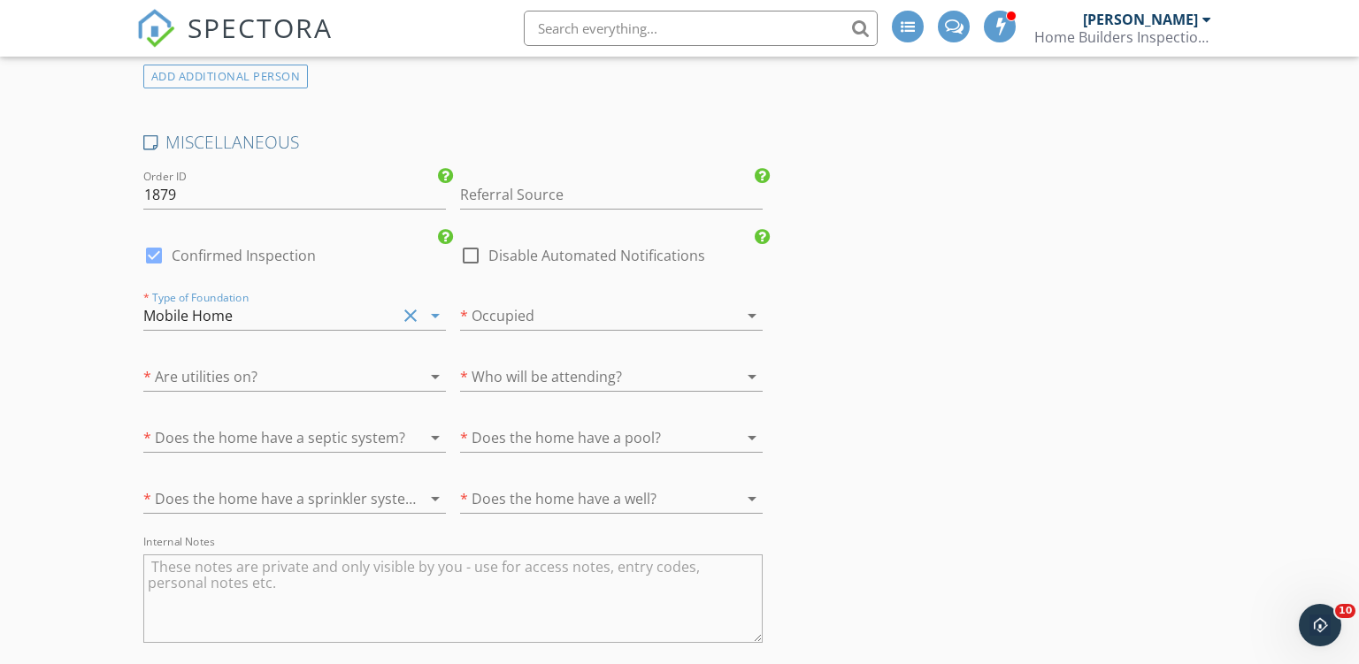
click at [208, 374] on div at bounding box center [269, 377] width 253 height 28
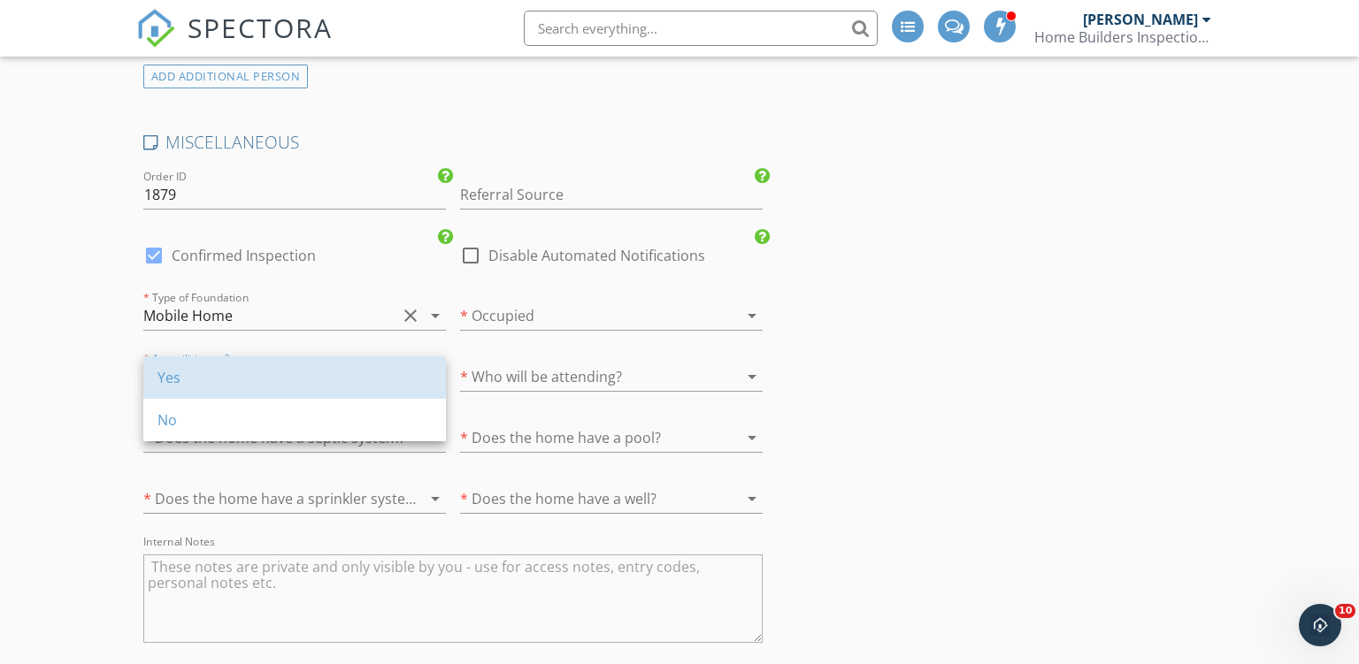
click at [208, 374] on div "Yes" at bounding box center [294, 377] width 274 height 21
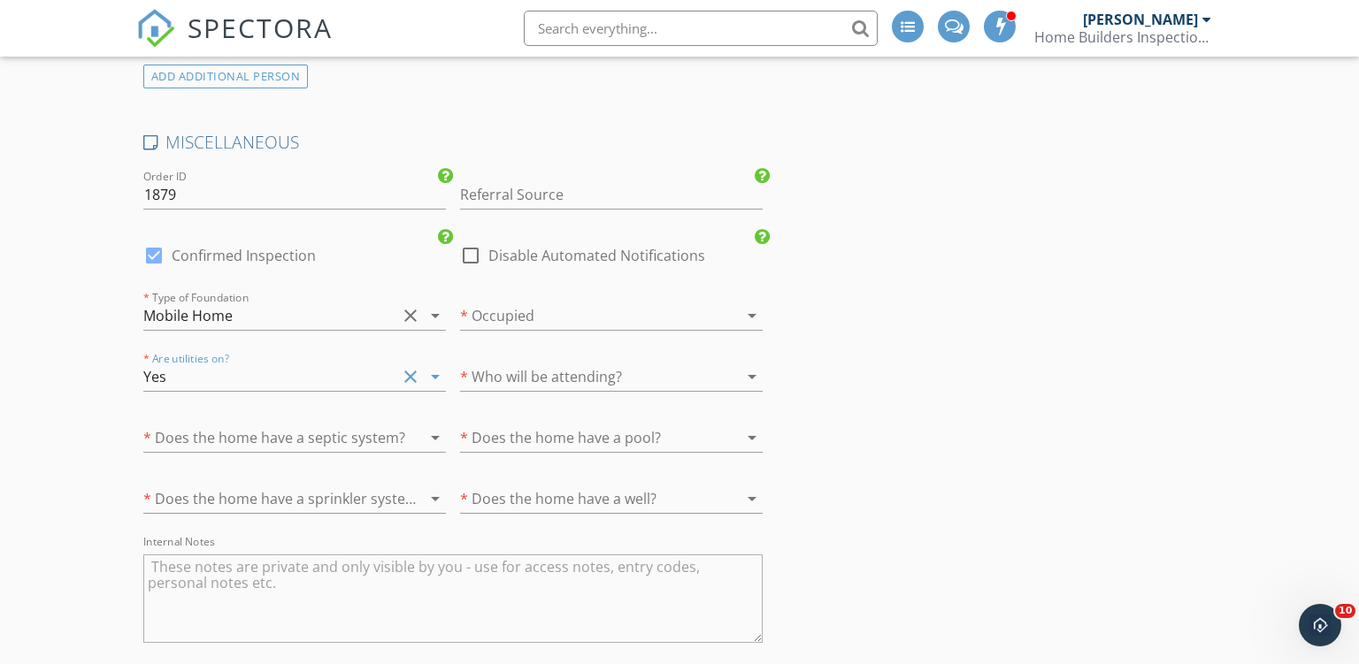
click at [193, 433] on div at bounding box center [269, 438] width 253 height 28
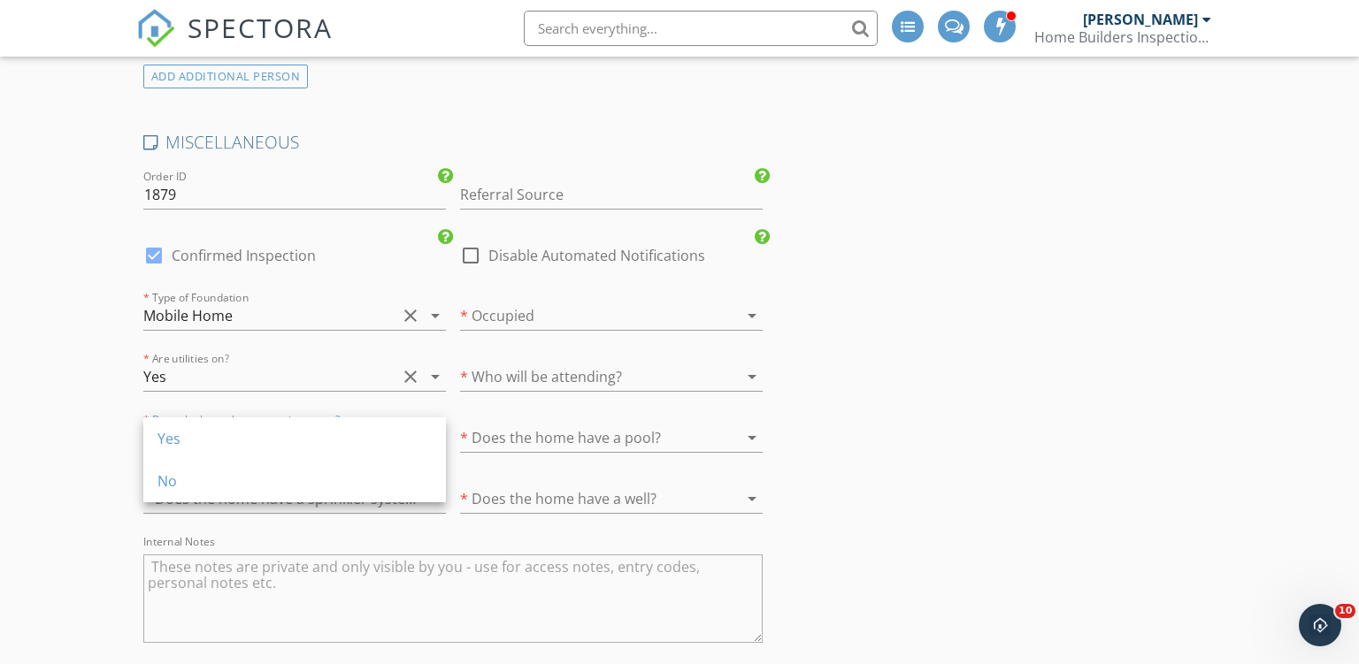
click at [193, 433] on div "Yes" at bounding box center [294, 438] width 274 height 21
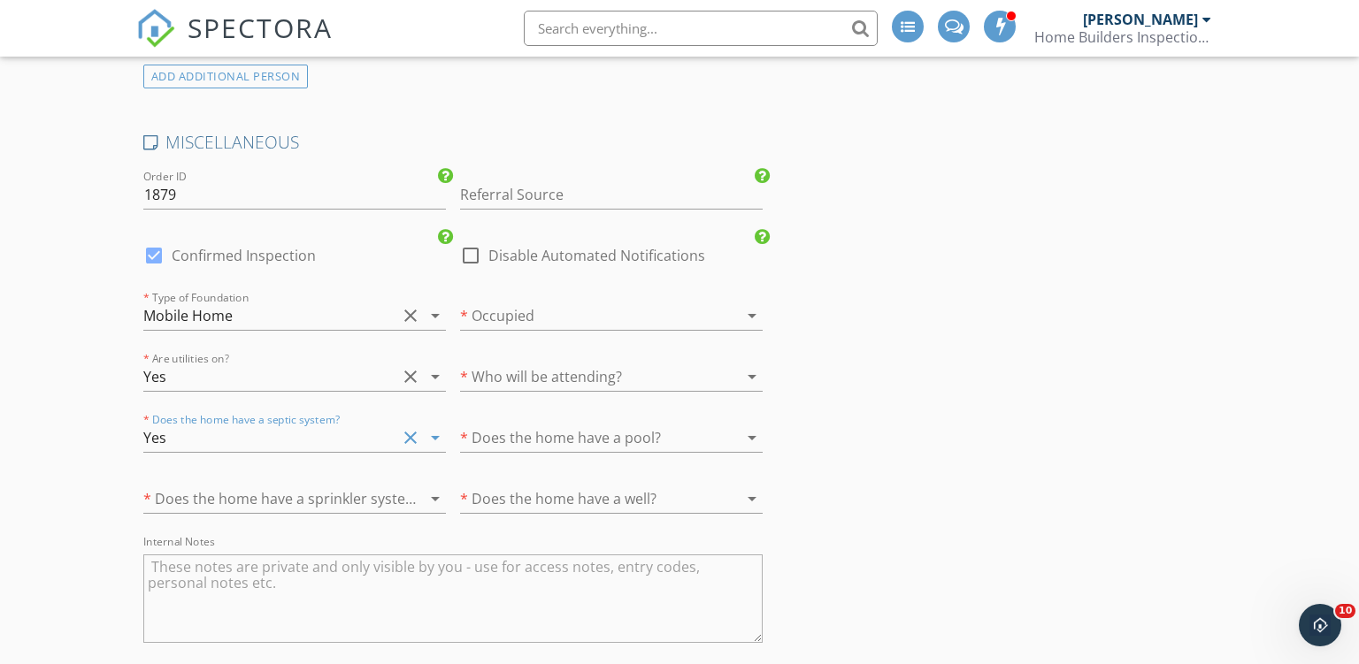
click at [195, 493] on div at bounding box center [269, 499] width 253 height 28
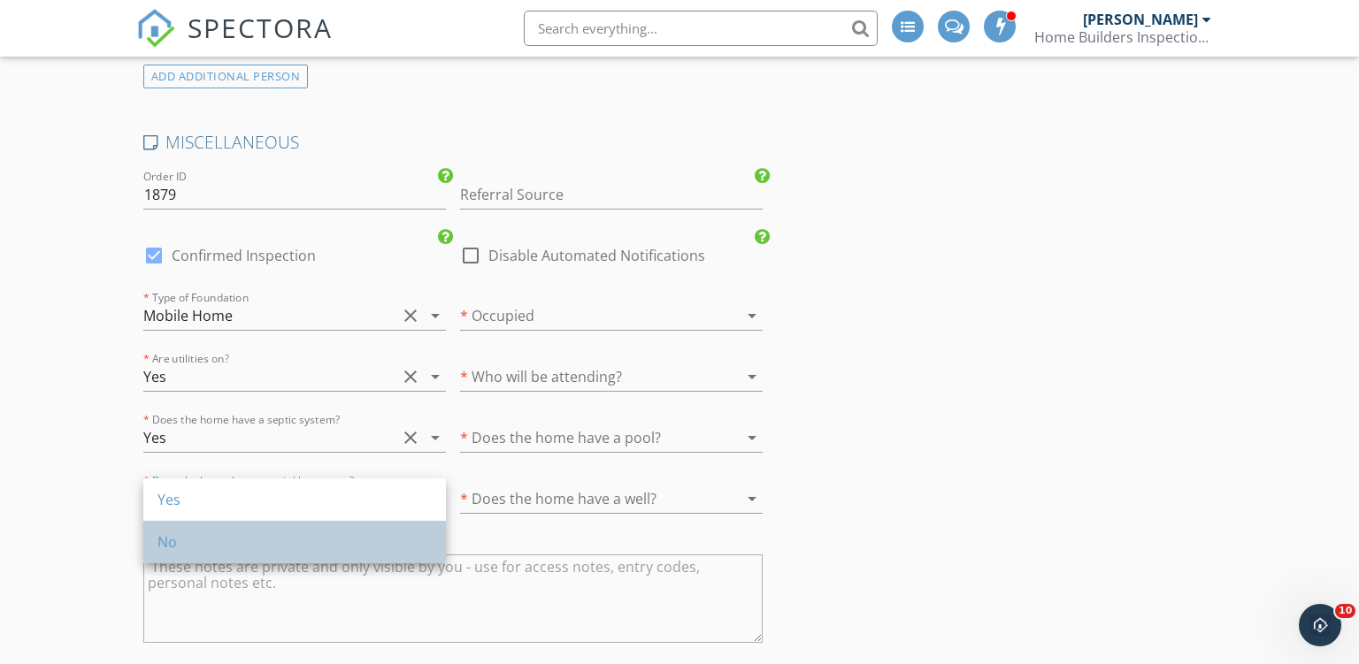
click at [182, 547] on div "No" at bounding box center [294, 542] width 274 height 21
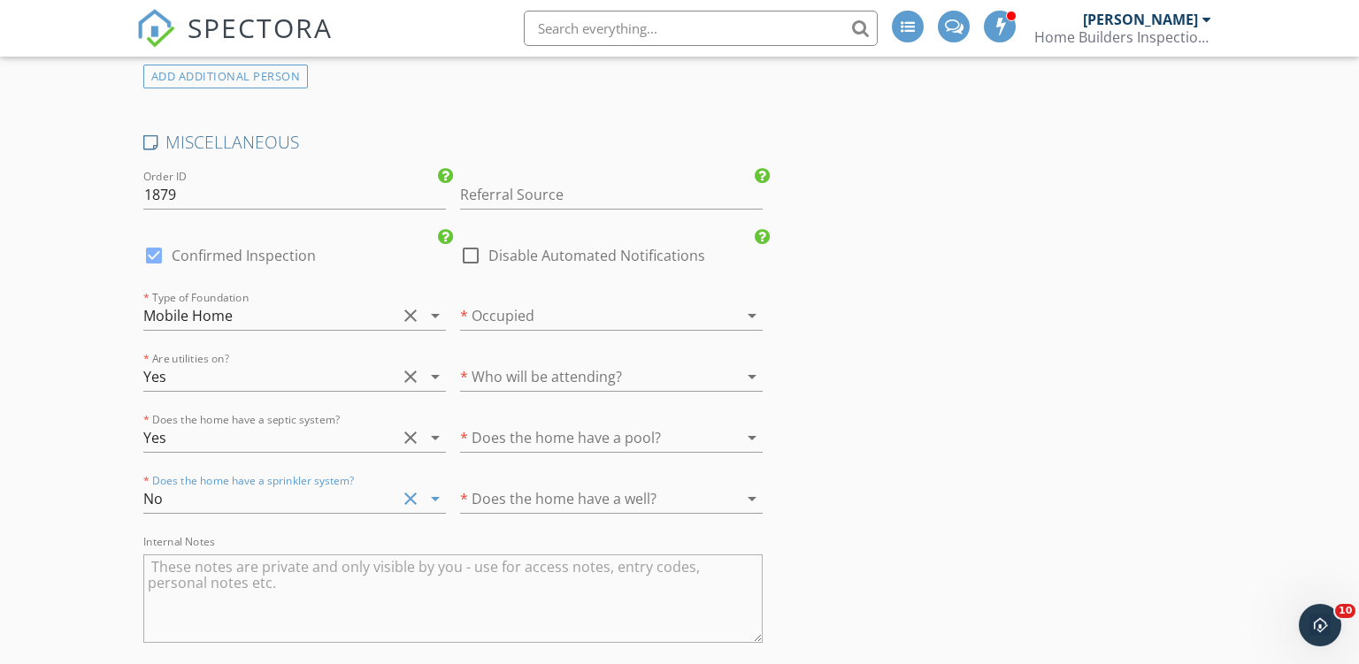
click at [525, 375] on div at bounding box center [586, 377] width 253 height 28
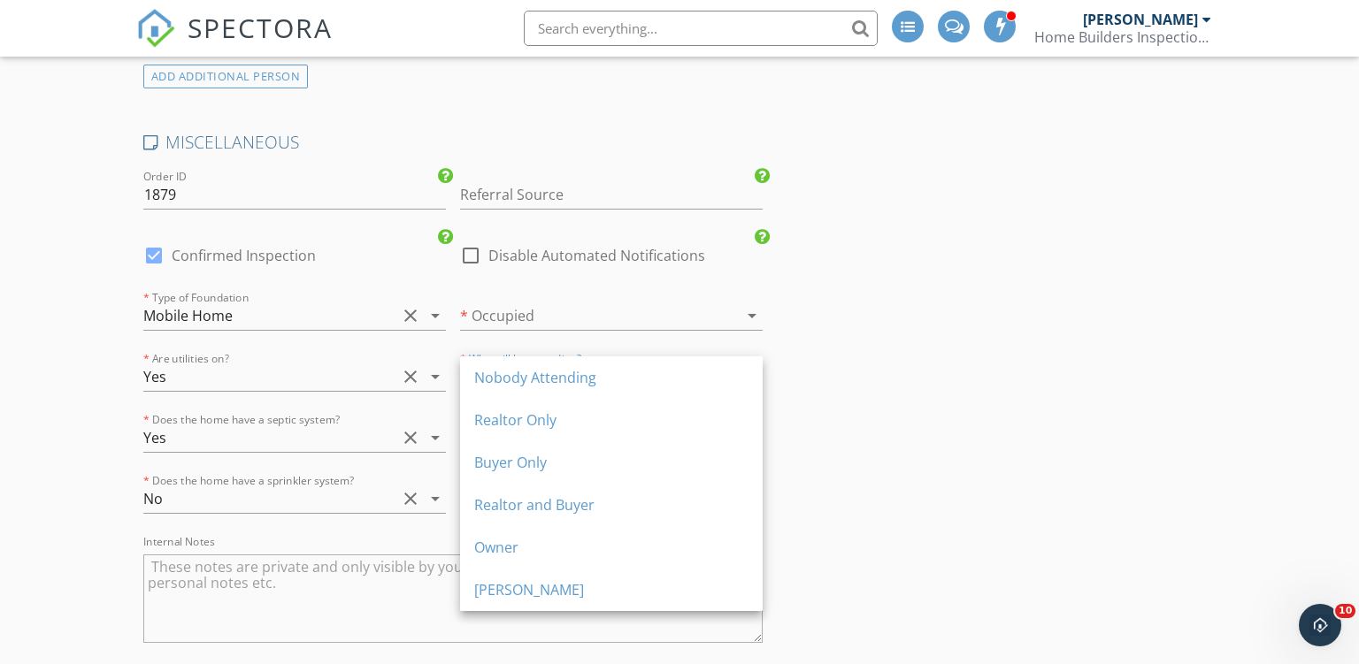
click at [525, 375] on div "Nobody Attending" at bounding box center [611, 377] width 274 height 21
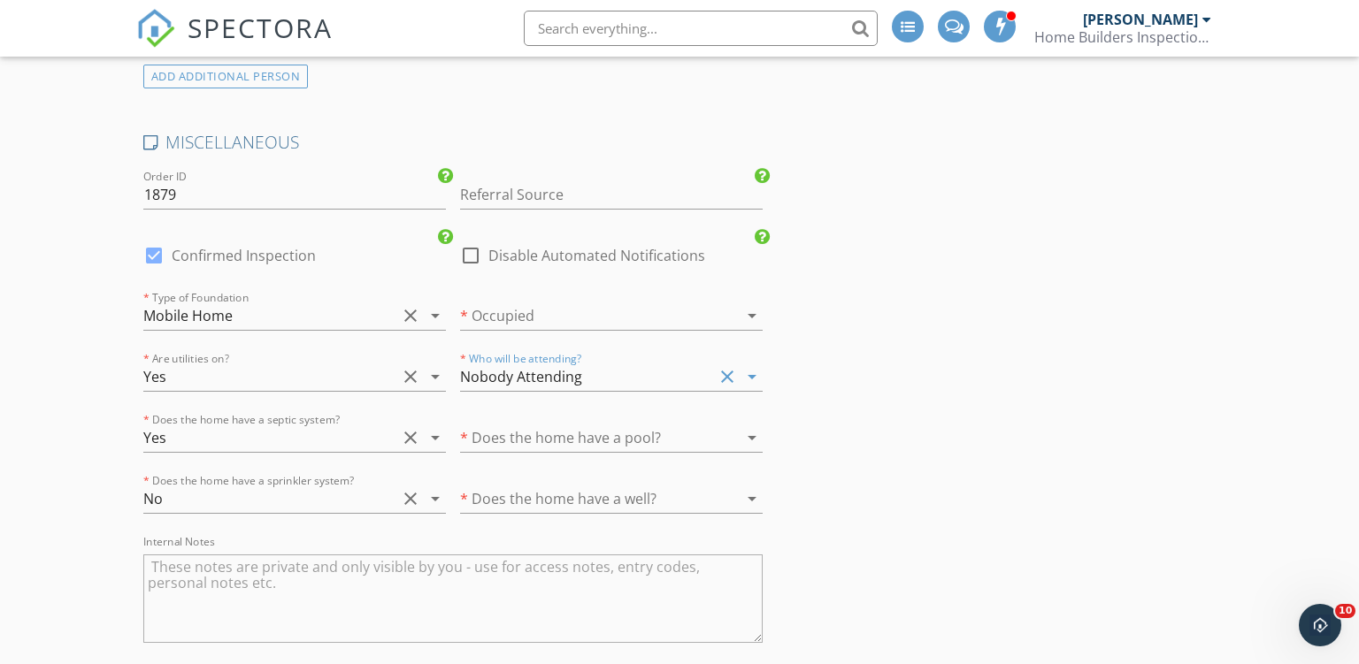
click at [512, 433] on div at bounding box center [586, 438] width 253 height 28
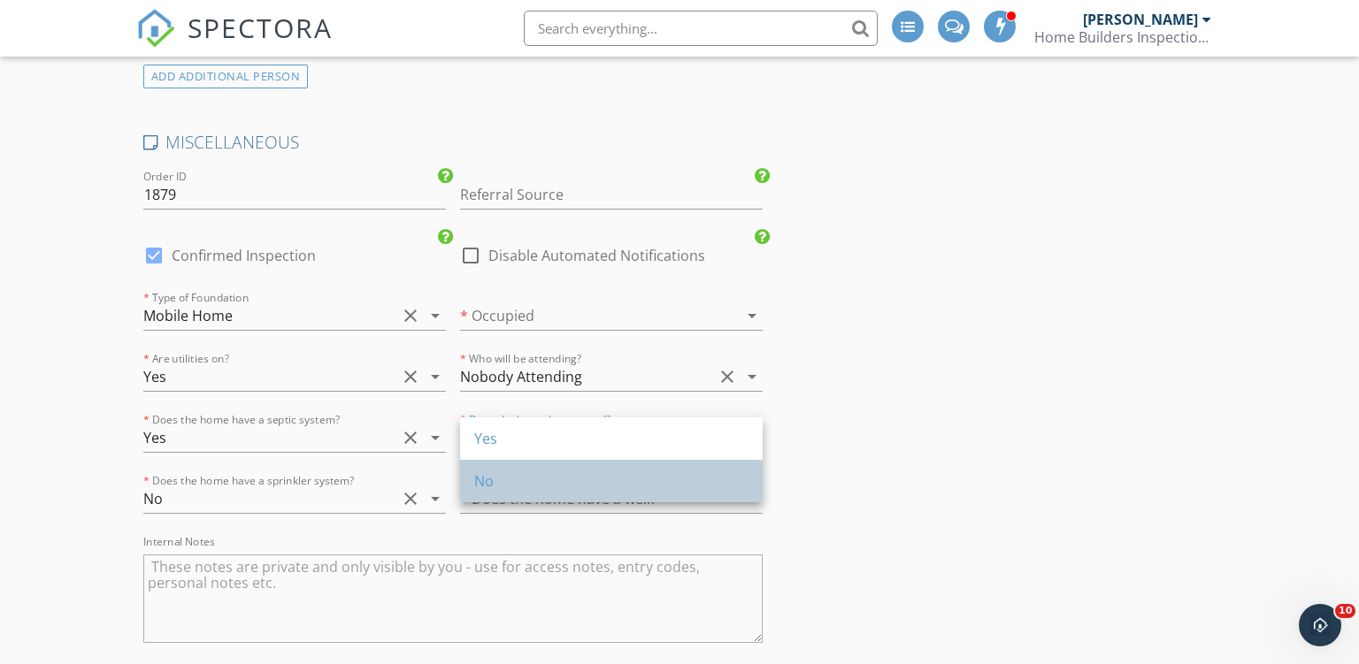
click at [496, 481] on div "No" at bounding box center [611, 481] width 274 height 21
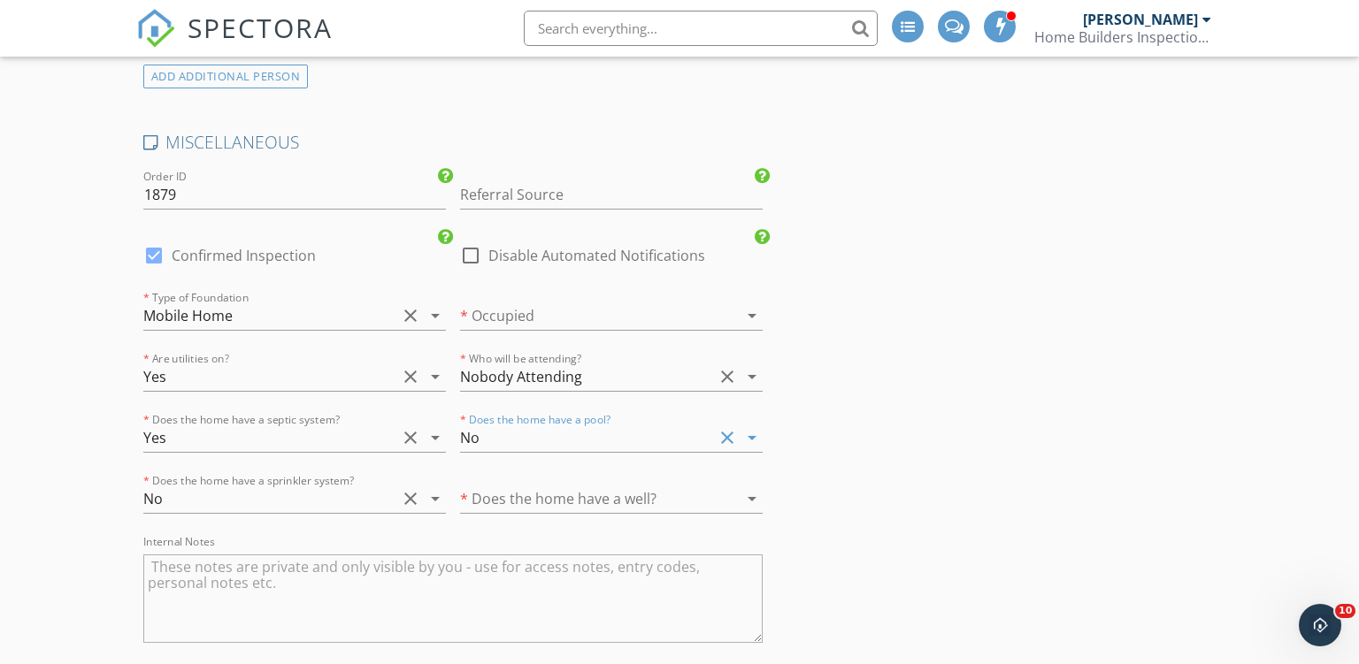
click at [499, 494] on div at bounding box center [586, 499] width 253 height 28
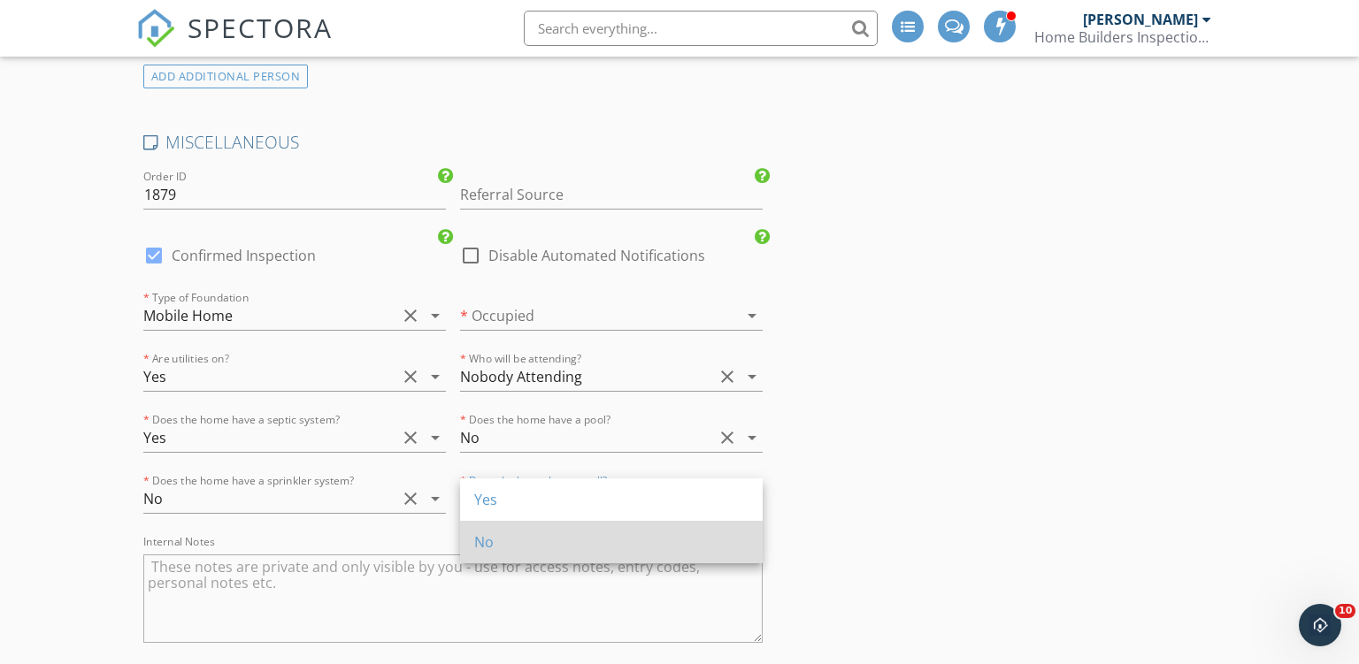
click at [490, 540] on div "No" at bounding box center [611, 542] width 274 height 21
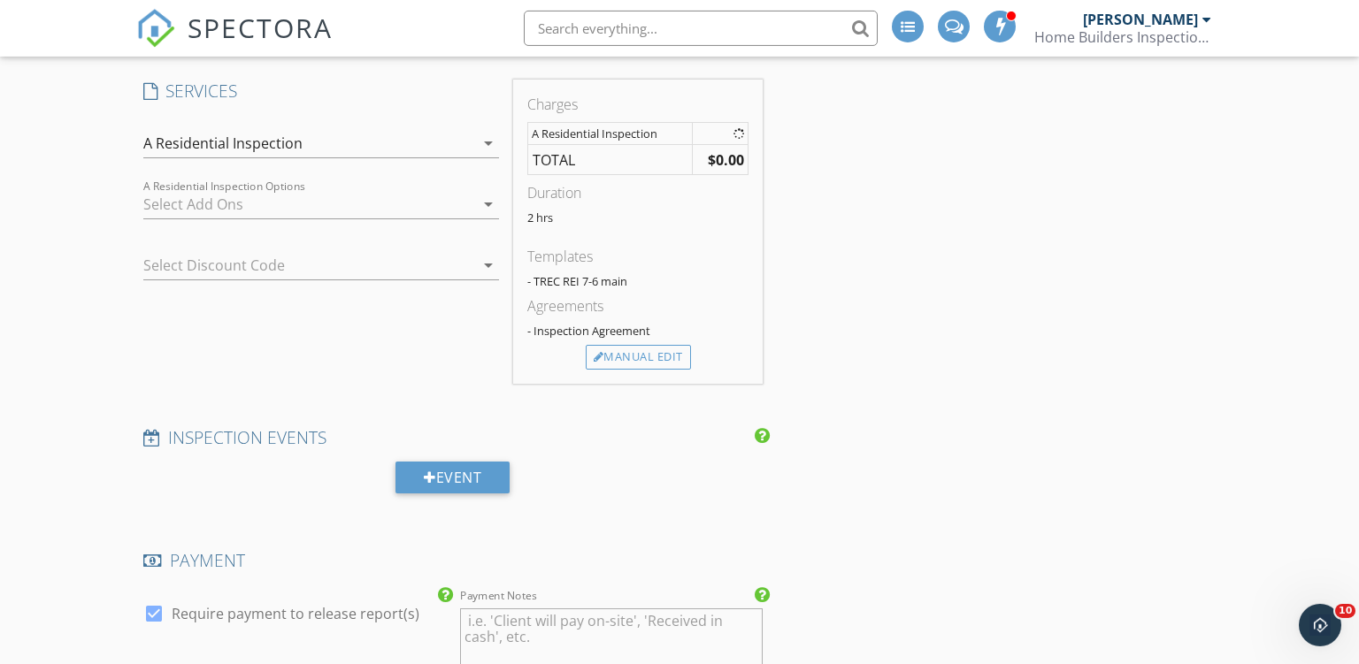
scroll to position [1265, 0]
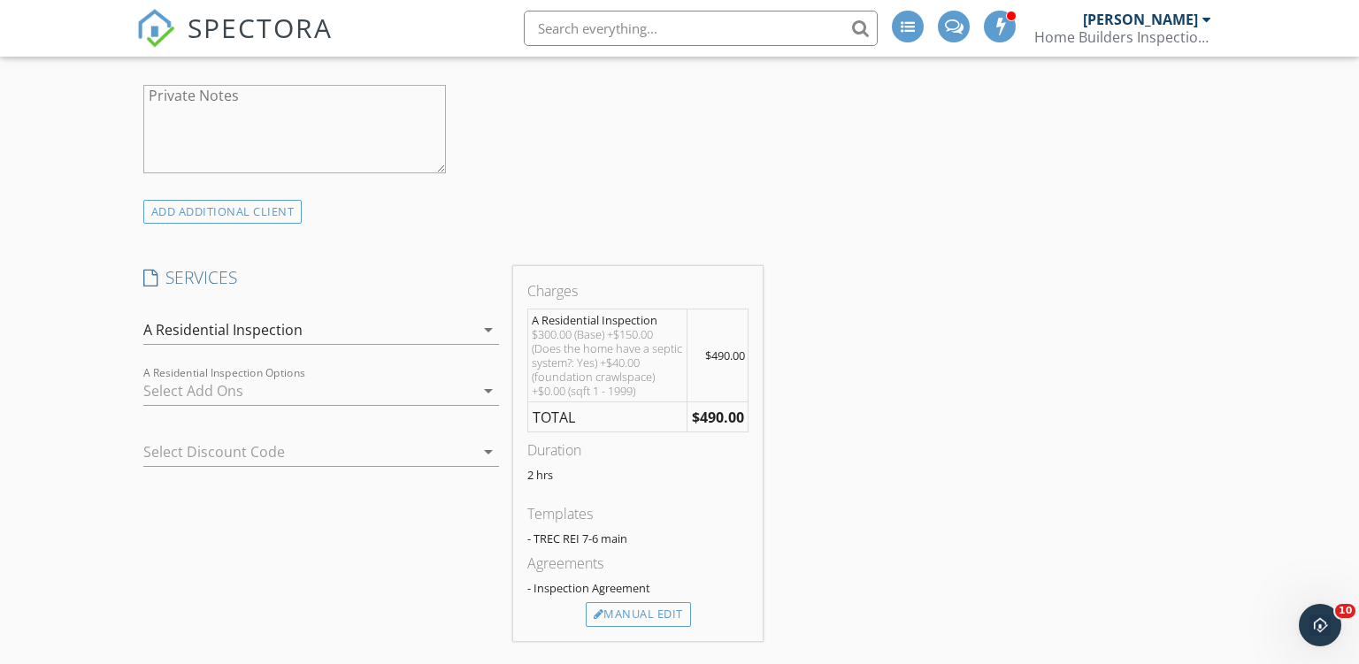
click at [164, 452] on div at bounding box center [296, 452] width 306 height 28
click at [164, 452] on div "VA" at bounding box center [320, 447] width 327 height 21
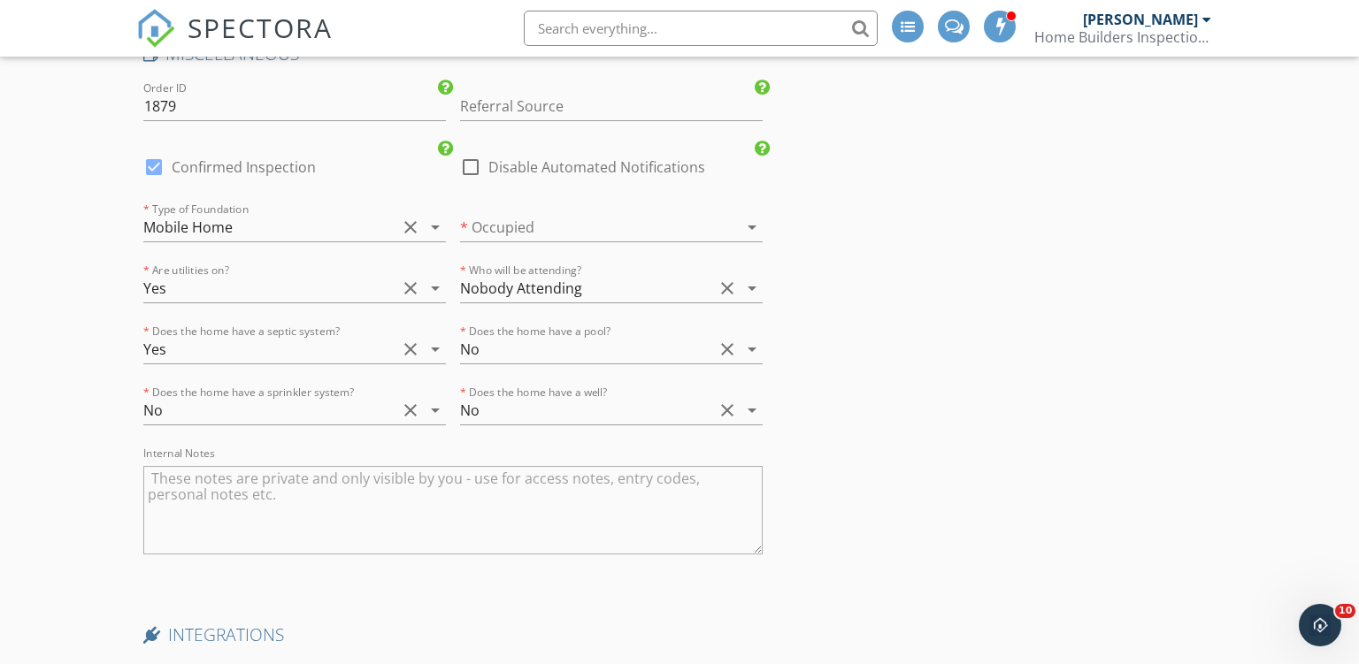
scroll to position [3696, 0]
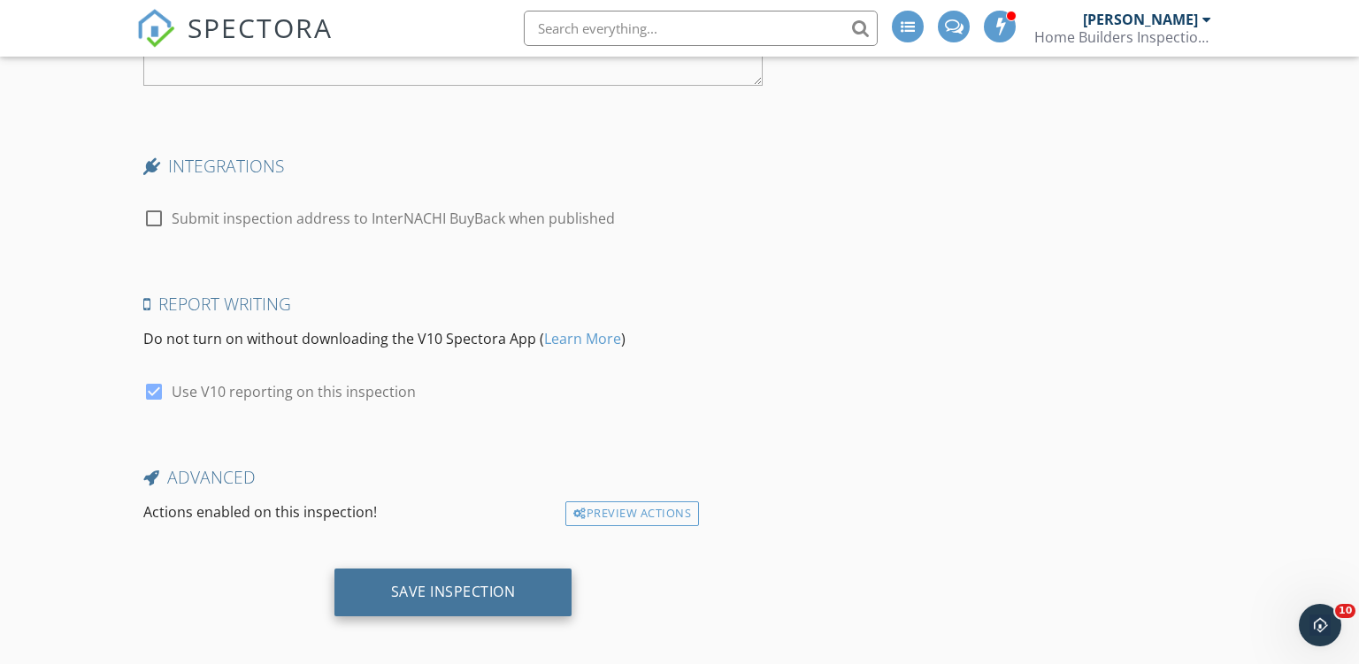
click at [474, 583] on div "Save Inspection" at bounding box center [453, 592] width 125 height 18
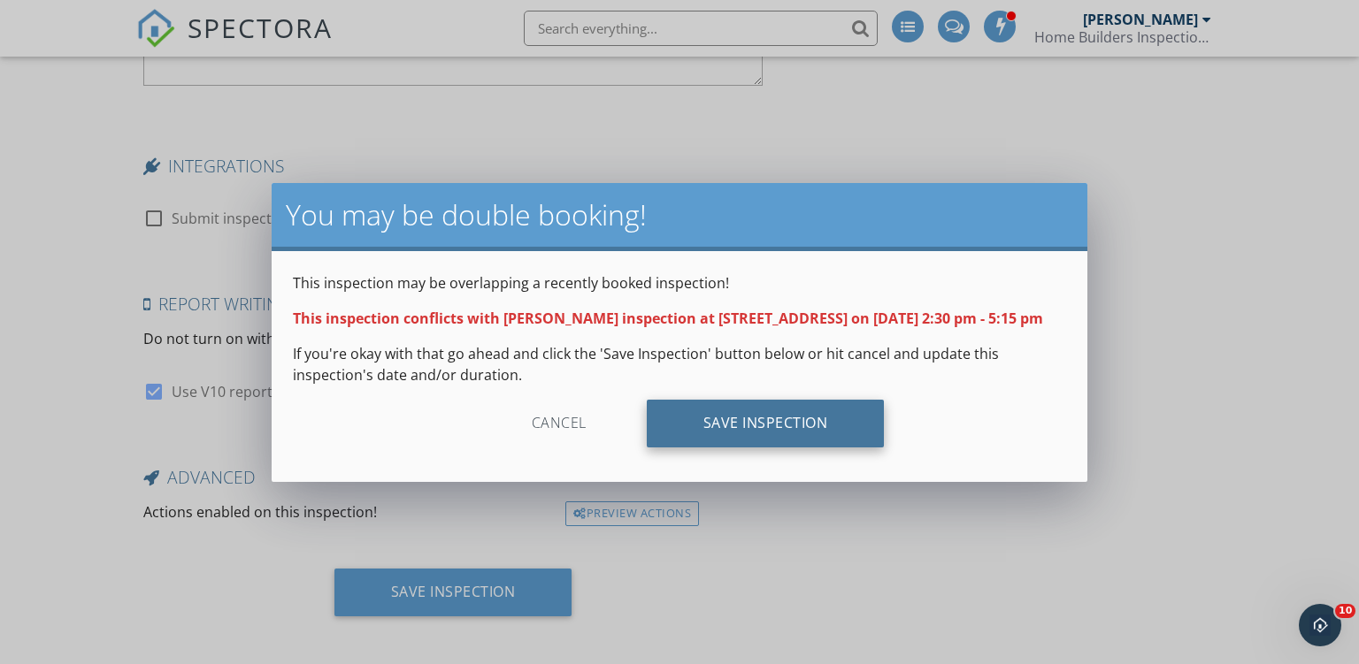
click at [777, 425] on div "Save Inspection" at bounding box center [766, 424] width 238 height 48
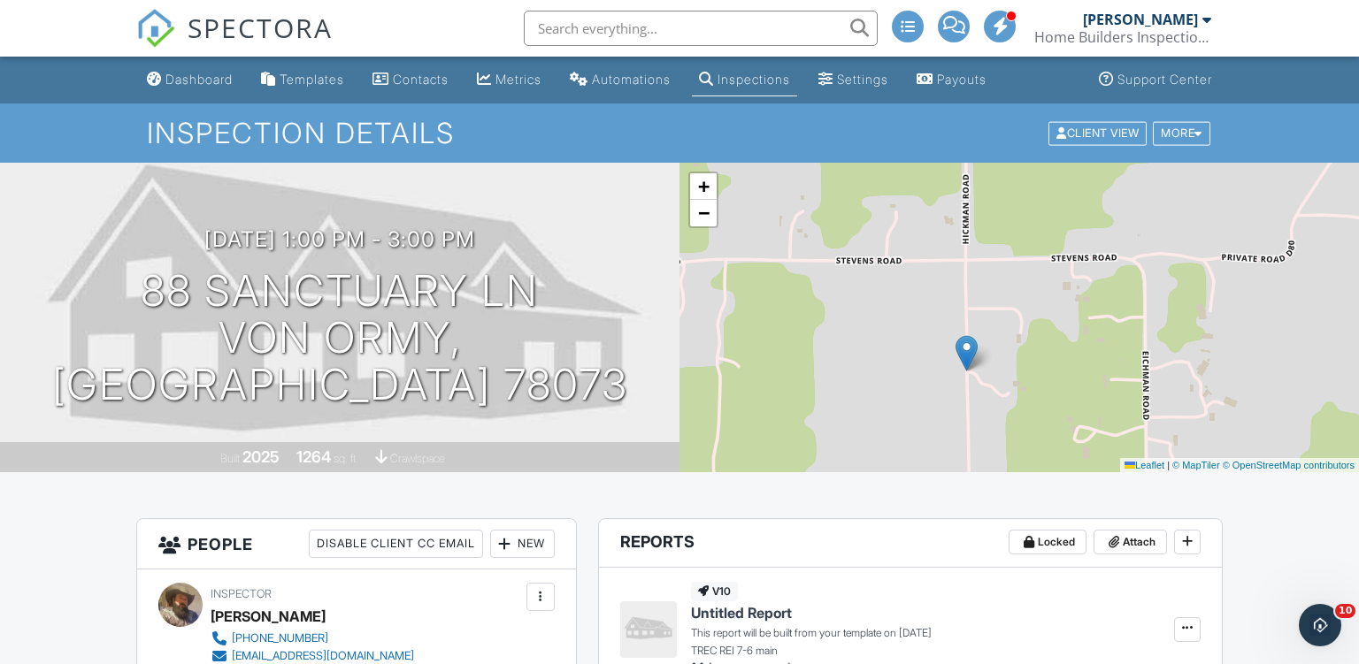
drag, startPoint x: 989, startPoint y: 291, endPoint x: 936, endPoint y: 345, distance: 75.7
click at [936, 345] on div "+ − Leaflet | © MapTiler © OpenStreetMap contributors" at bounding box center [1018, 318] width 679 height 310
click at [709, 188] on span "+" at bounding box center [703, 186] width 11 height 22
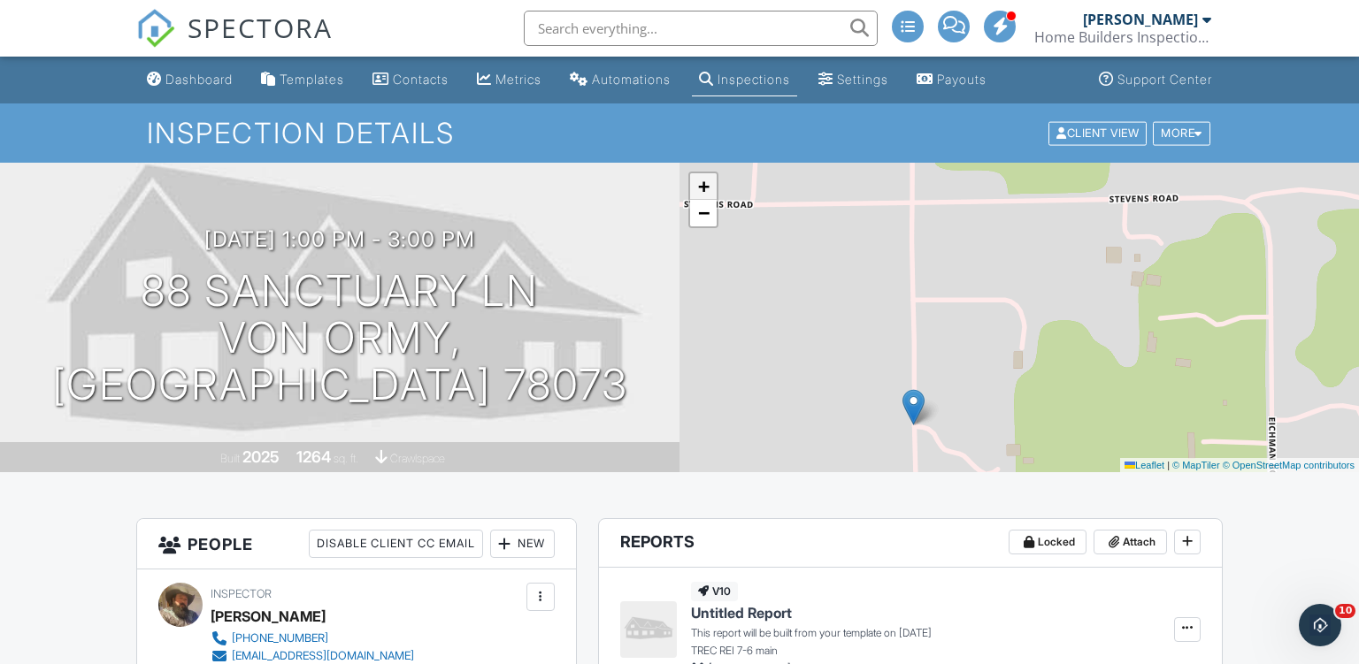
click at [709, 187] on span "+" at bounding box center [703, 186] width 11 height 22
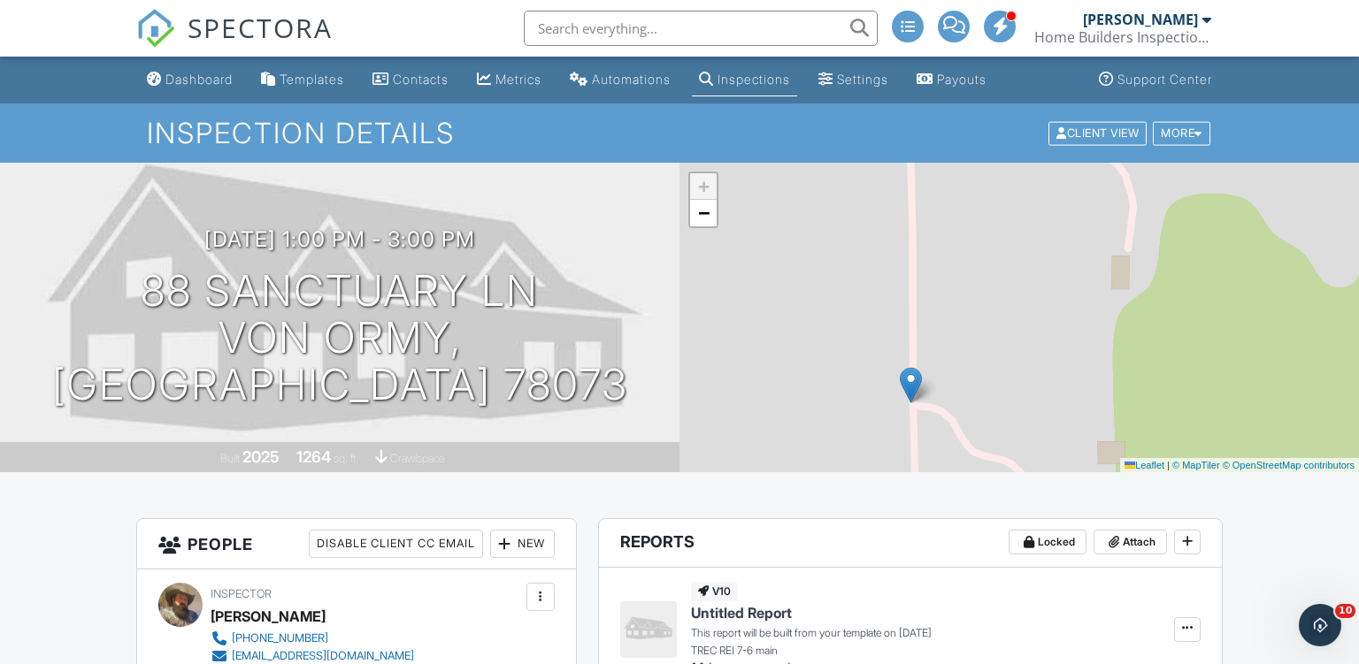
drag, startPoint x: 786, startPoint y: 395, endPoint x: 878, endPoint y: 283, distance: 145.1
click at [878, 283] on div "+ − Leaflet | © MapTiler © OpenStreetMap contributors" at bounding box center [1018, 318] width 679 height 310
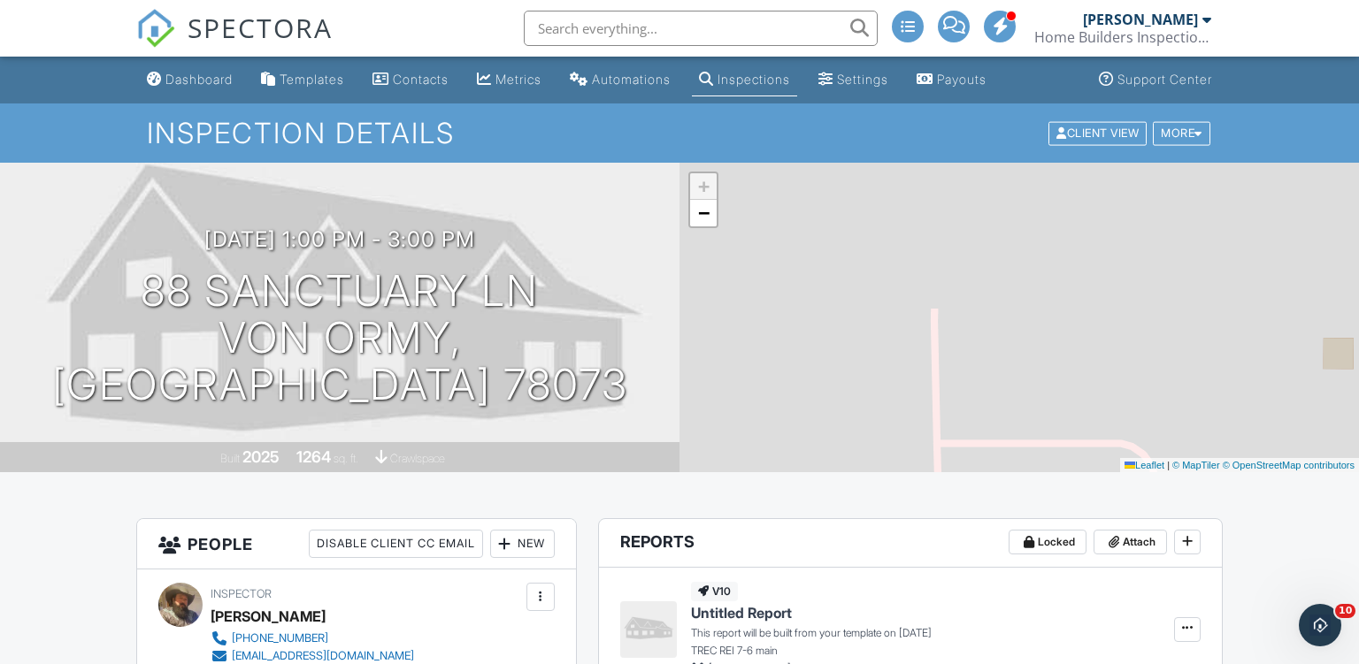
drag, startPoint x: 870, startPoint y: 223, endPoint x: 897, endPoint y: 515, distance: 293.2
click at [897, 472] on div "+ − Leaflet | © MapTiler © OpenStreetMap contributors" at bounding box center [1018, 318] width 679 height 310
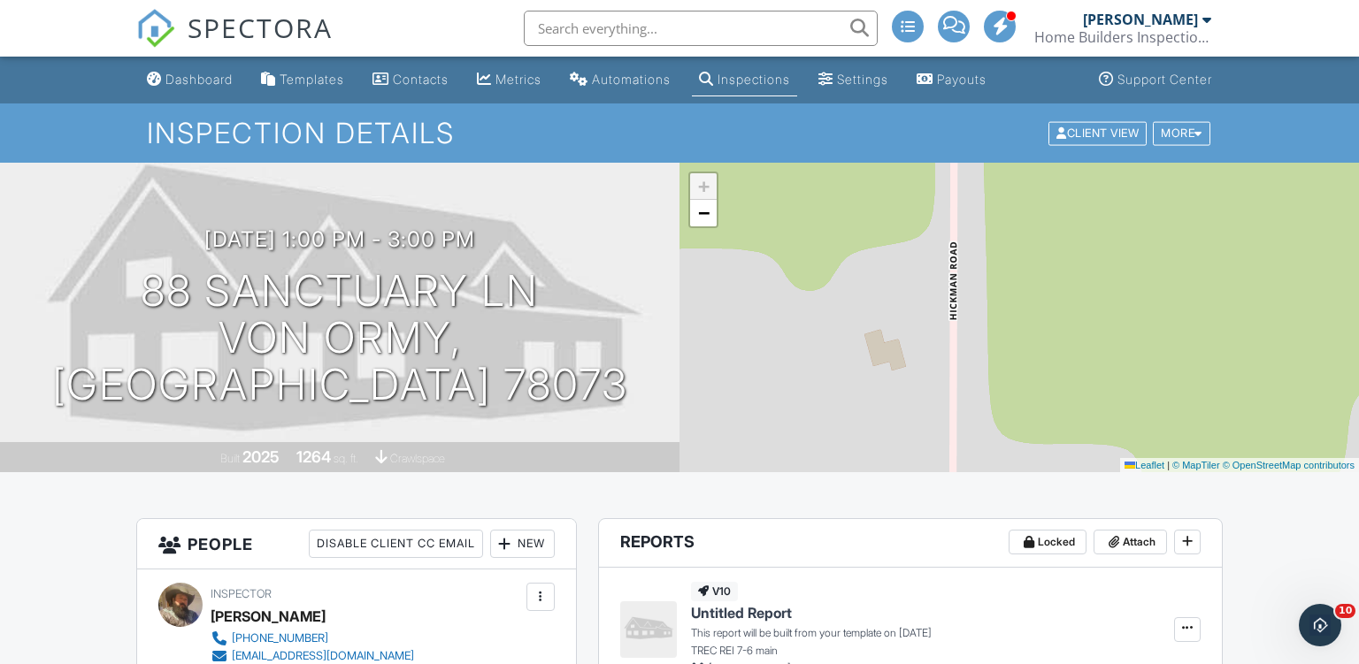
drag, startPoint x: 855, startPoint y: 232, endPoint x: 876, endPoint y: 463, distance: 231.9
click at [872, 472] on div "+ − Leaflet | © MapTiler © OpenStreetMap contributors" at bounding box center [1018, 318] width 679 height 310
click at [701, 211] on span "−" at bounding box center [703, 213] width 11 height 22
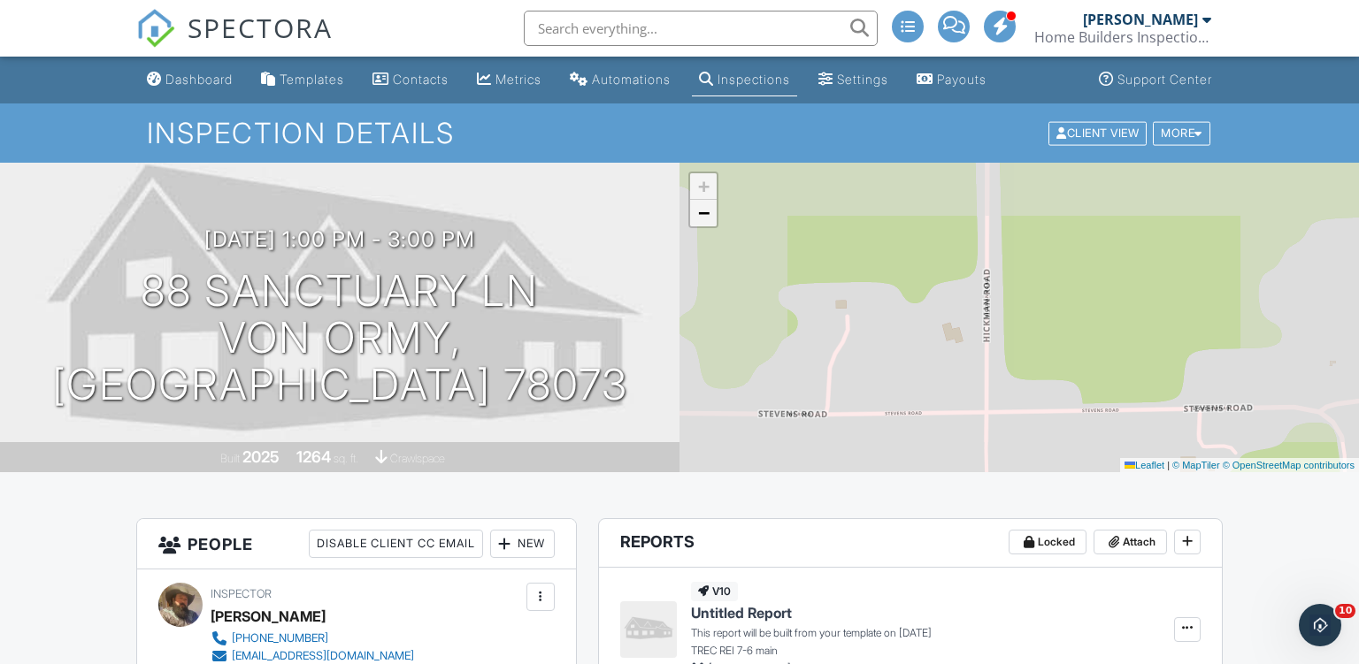
click at [701, 211] on span "−" at bounding box center [703, 213] width 11 height 22
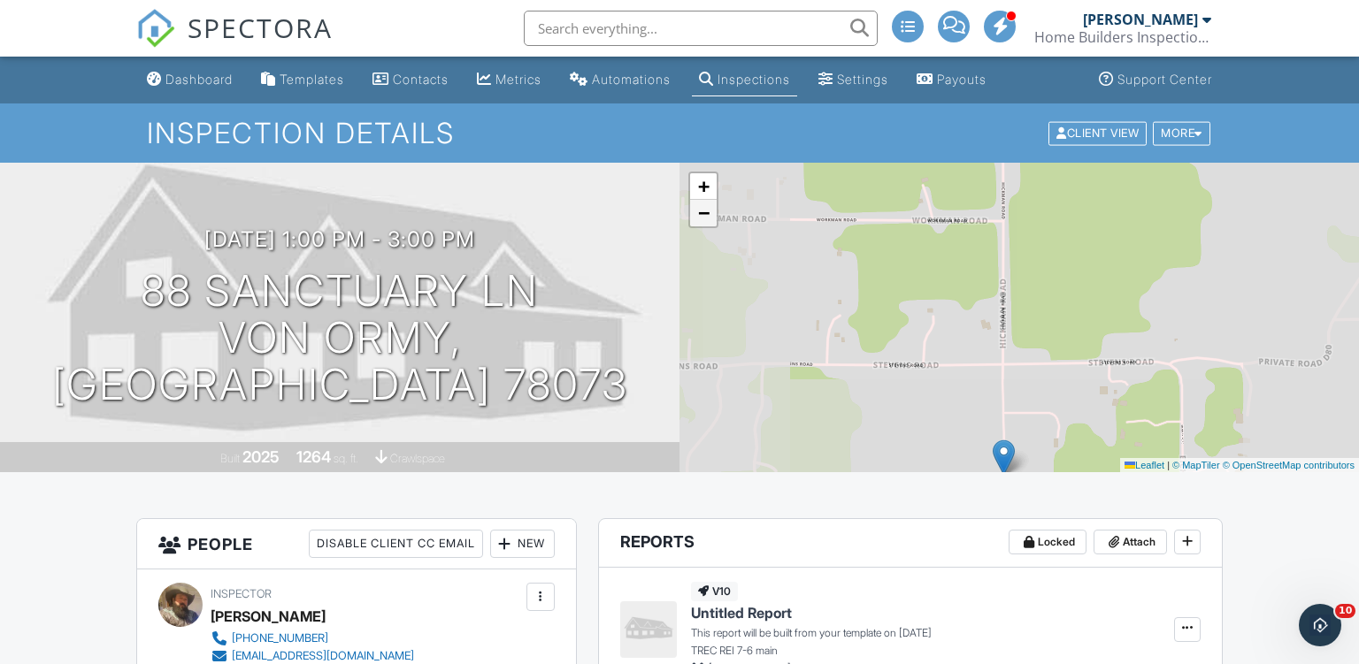
click at [701, 211] on span "−" at bounding box center [703, 213] width 11 height 22
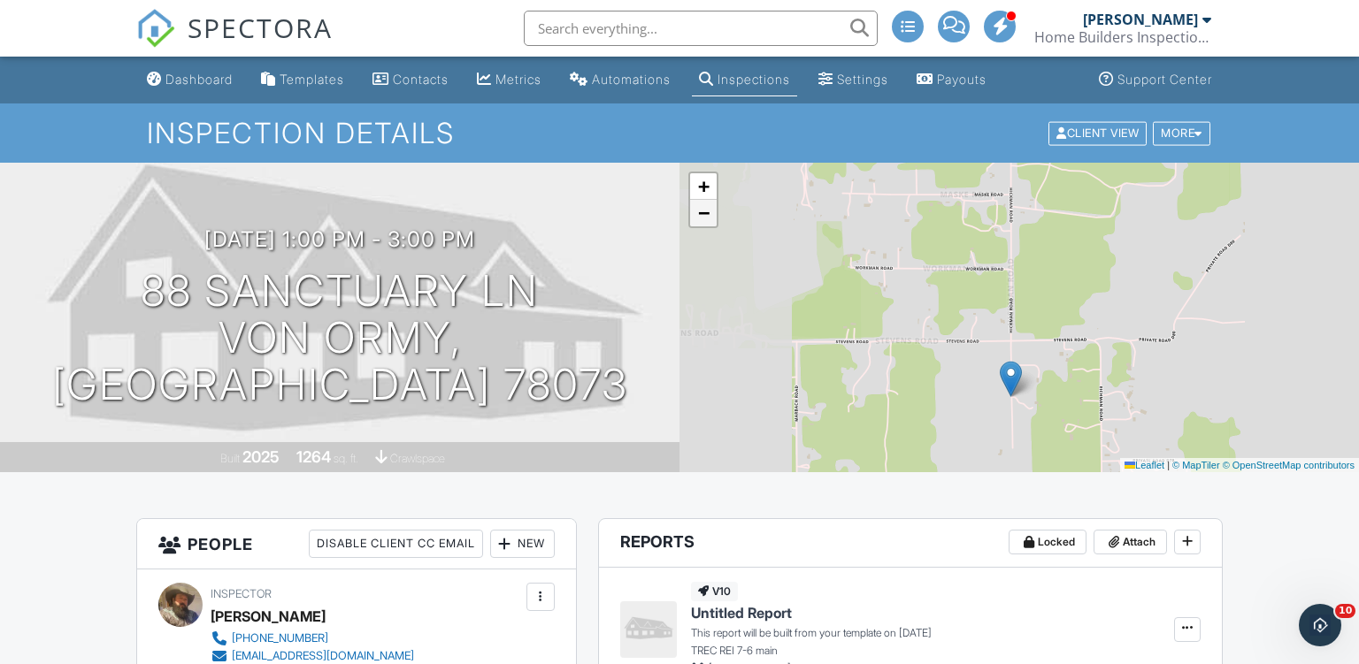
click at [701, 211] on span "−" at bounding box center [703, 213] width 11 height 22
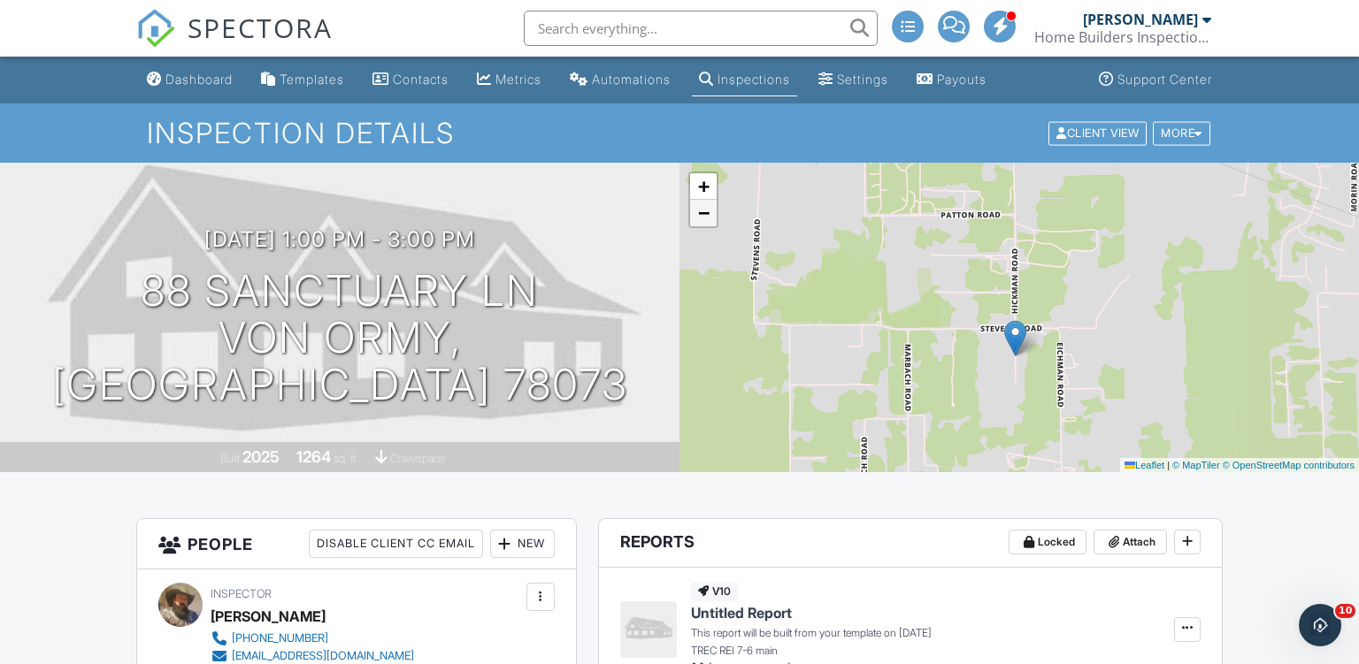
click at [701, 211] on span "−" at bounding box center [703, 213] width 11 height 22
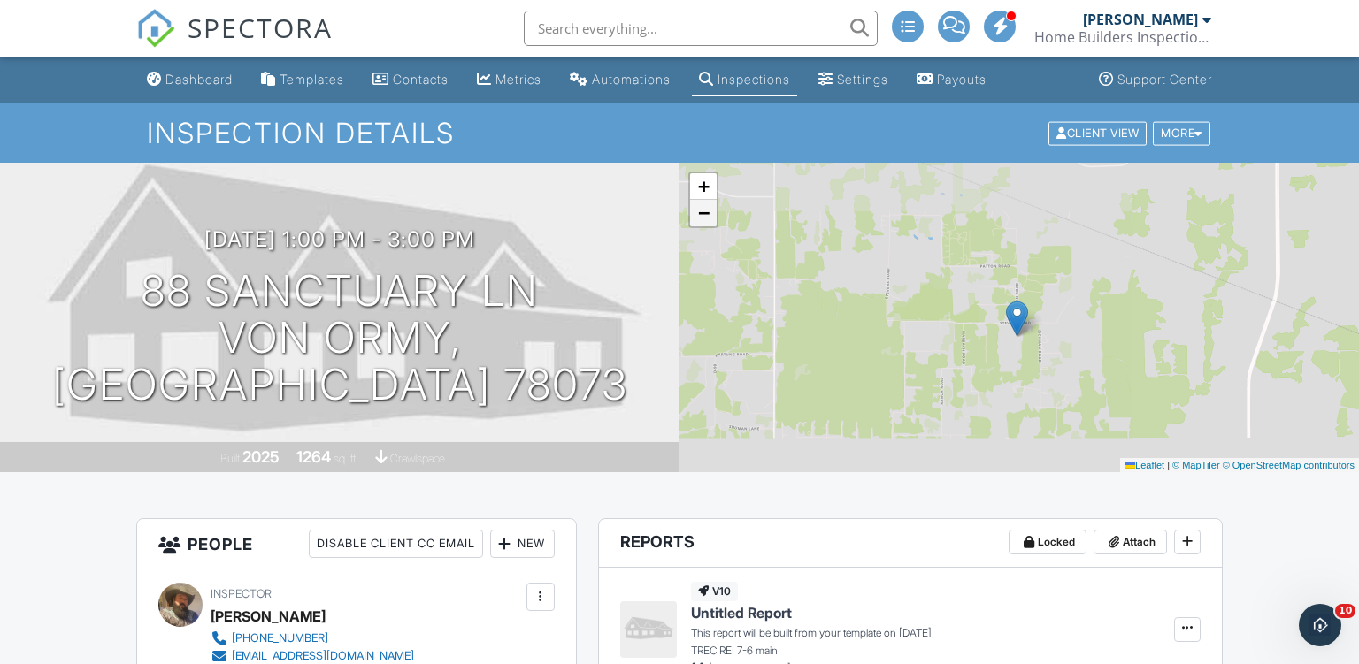
click at [701, 211] on span "−" at bounding box center [703, 213] width 11 height 22
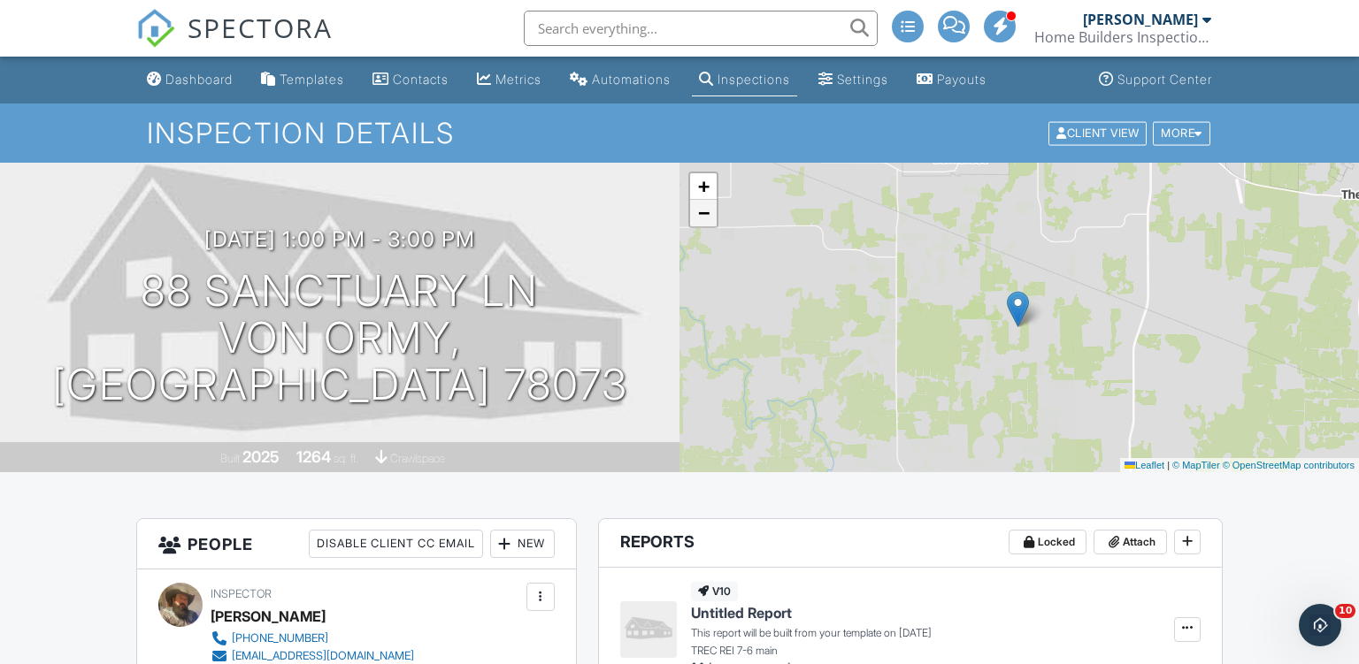
click at [701, 211] on span "−" at bounding box center [703, 213] width 11 height 22
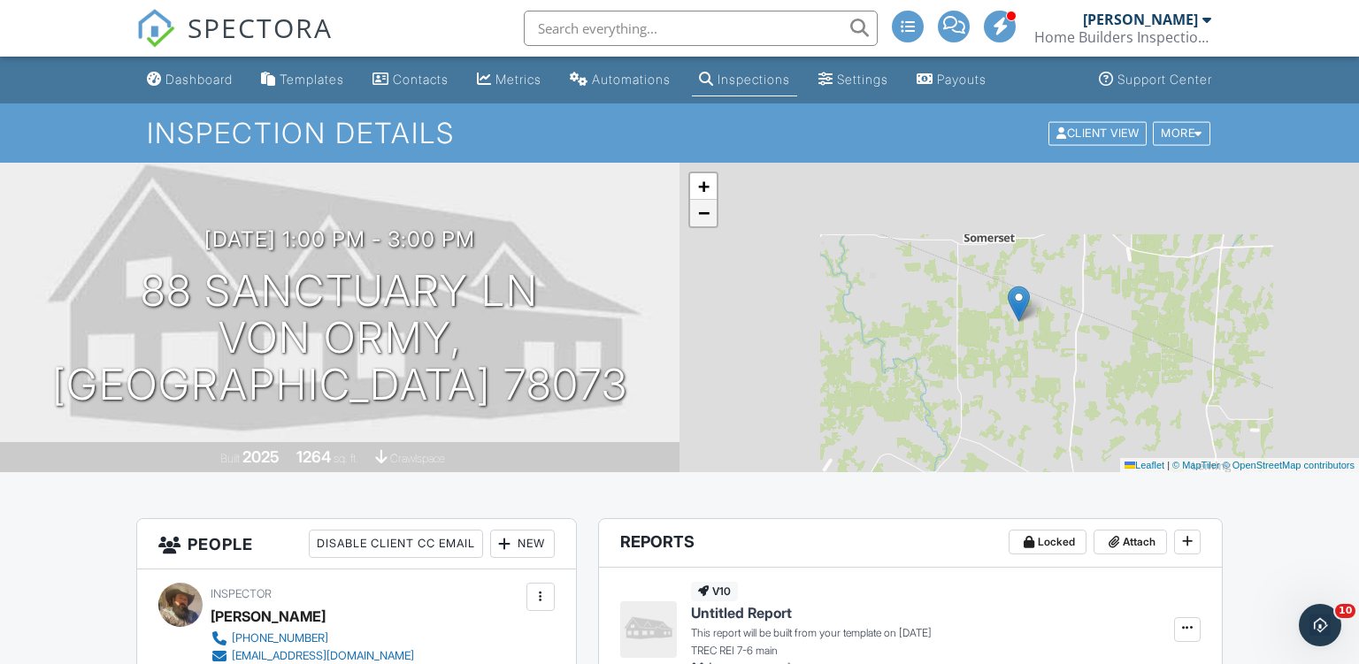
click at [701, 211] on span "−" at bounding box center [703, 213] width 11 height 22
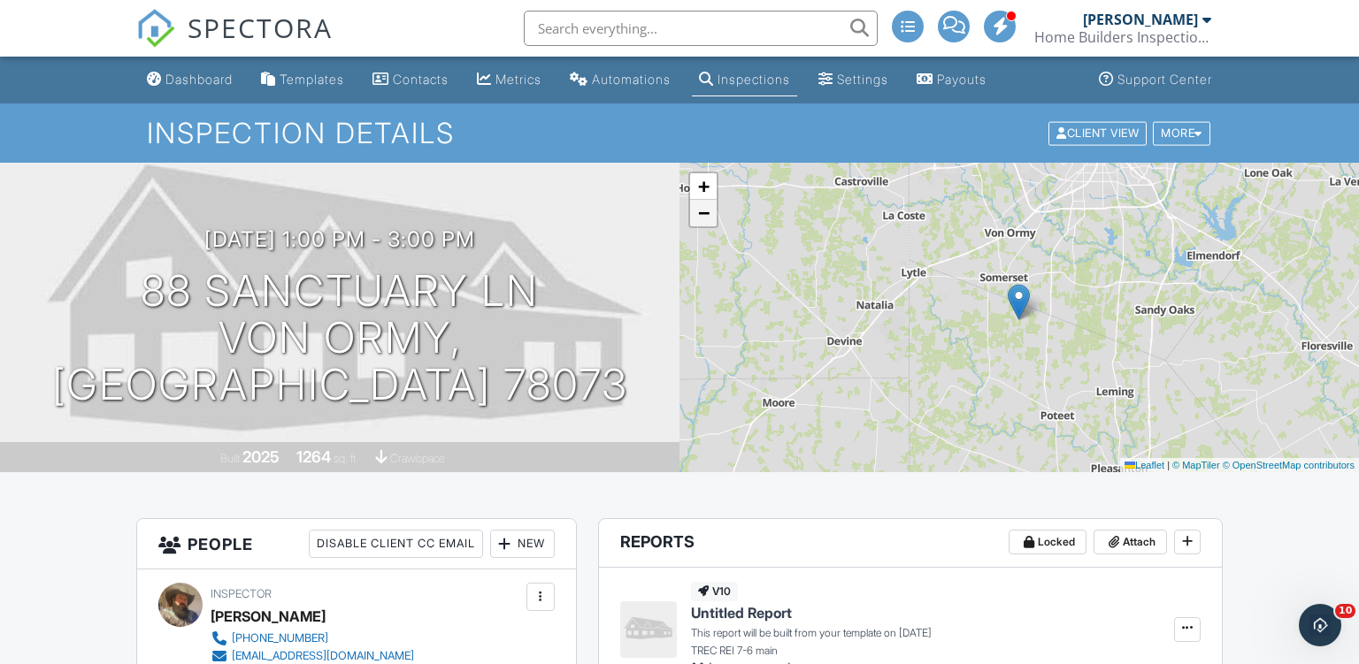
click at [701, 211] on span "−" at bounding box center [703, 213] width 11 height 22
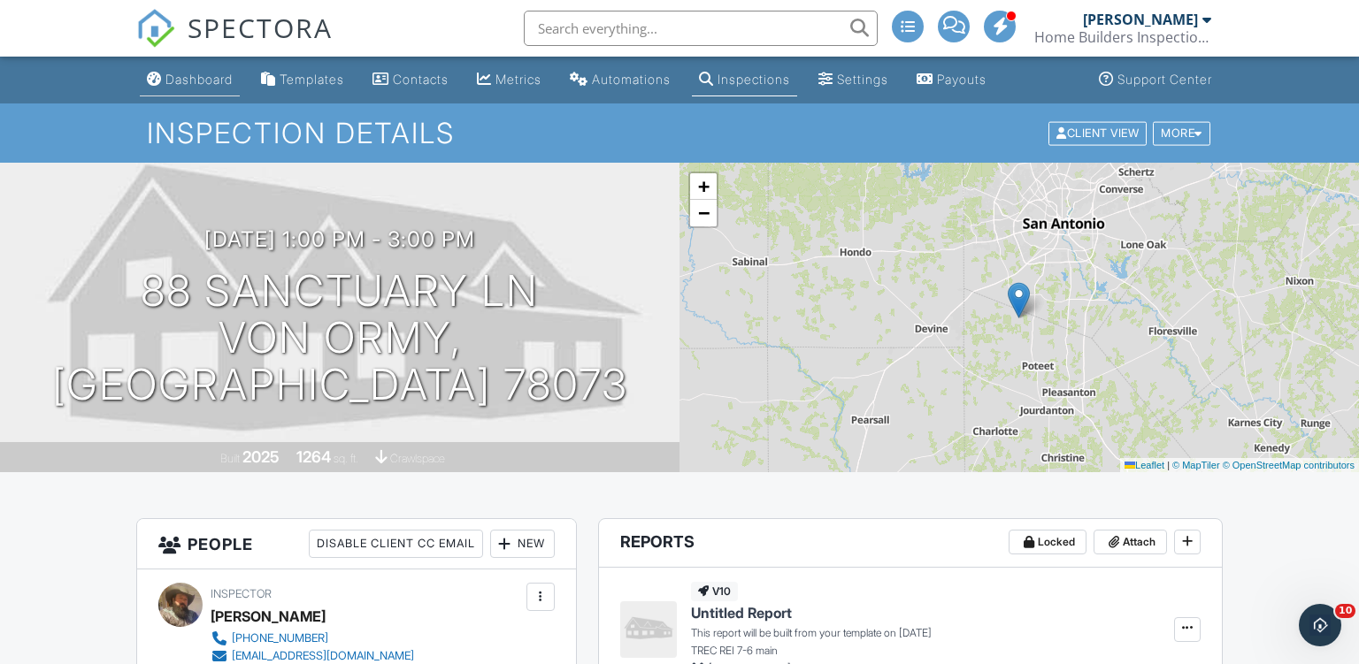
click at [214, 83] on div "Dashboard" at bounding box center [198, 79] width 67 height 15
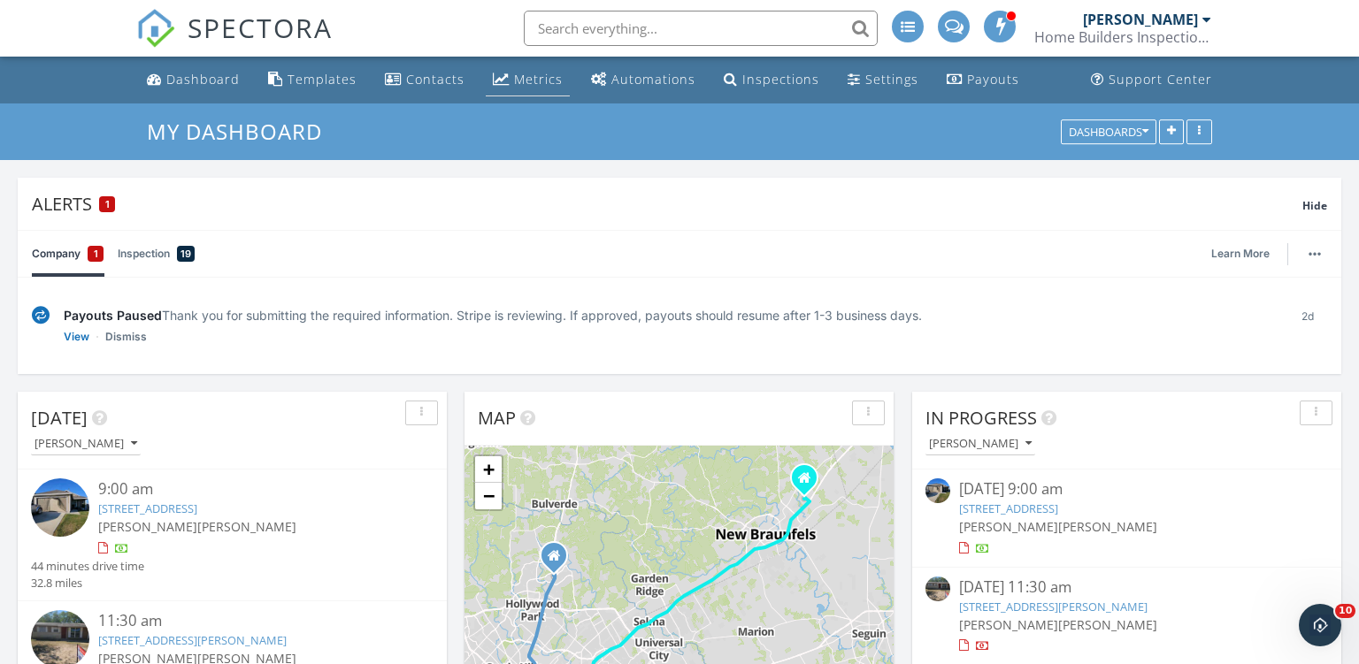
click at [537, 78] on div "Metrics" at bounding box center [538, 79] width 49 height 17
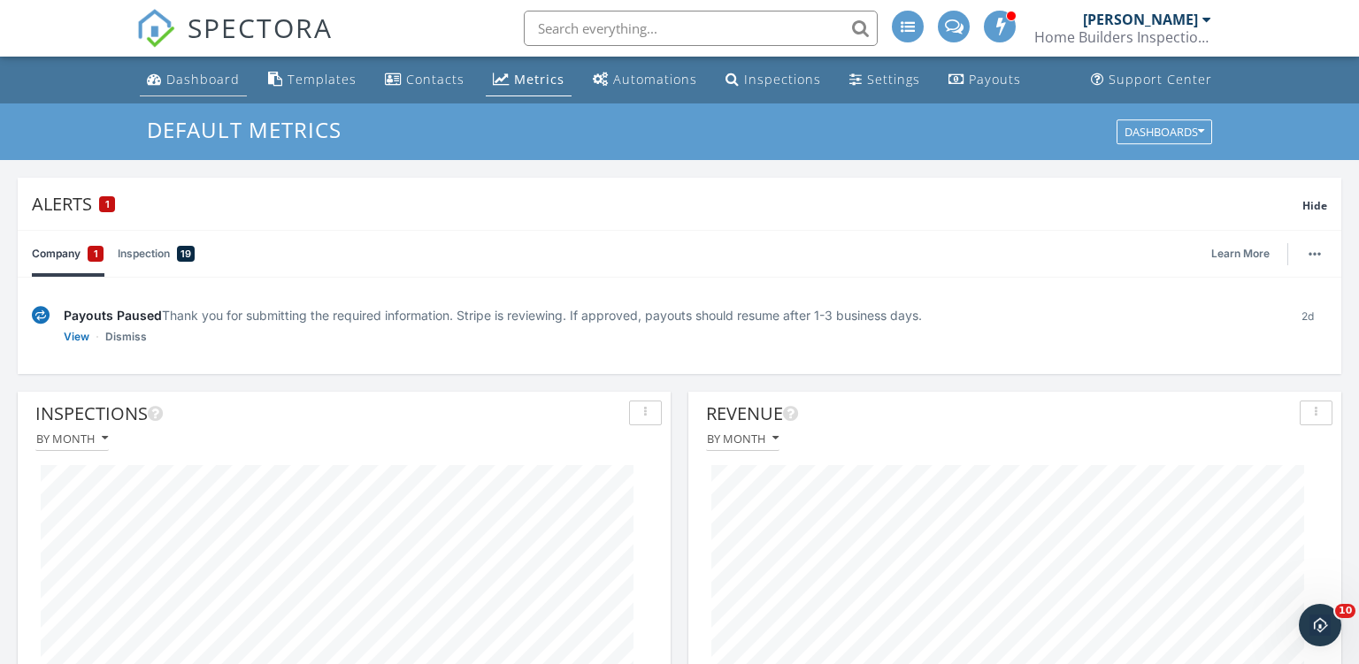
click at [212, 80] on div "Dashboard" at bounding box center [202, 79] width 73 height 17
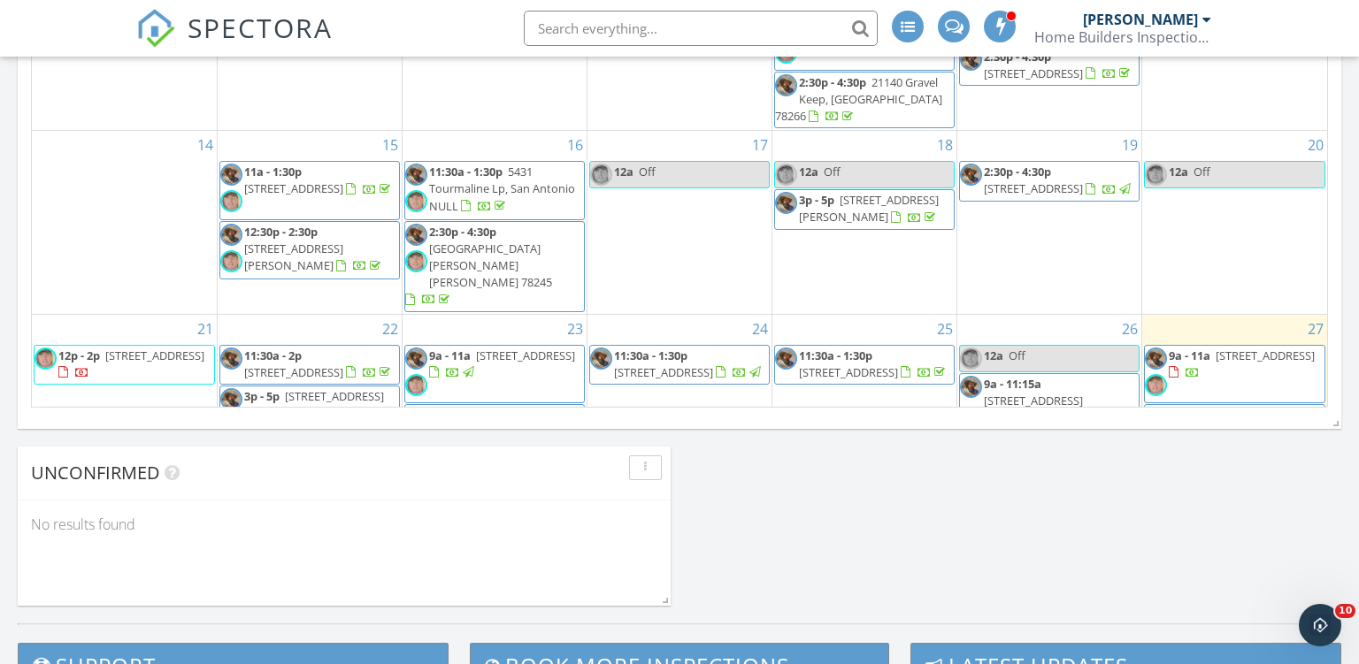
scroll to position [287, 0]
